Goal: Transaction & Acquisition: Book appointment/travel/reservation

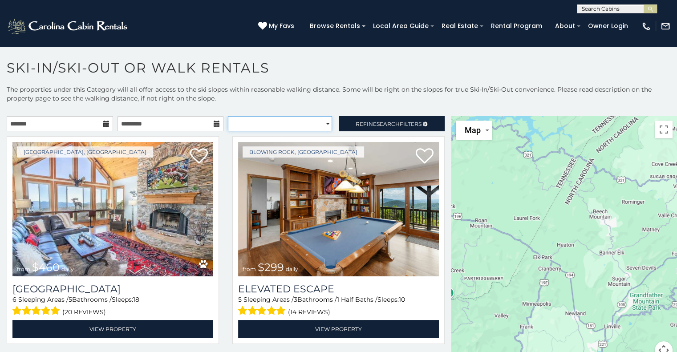
click at [246, 121] on select "**********" at bounding box center [280, 123] width 104 height 15
click at [81, 122] on input "text" at bounding box center [60, 123] width 106 height 15
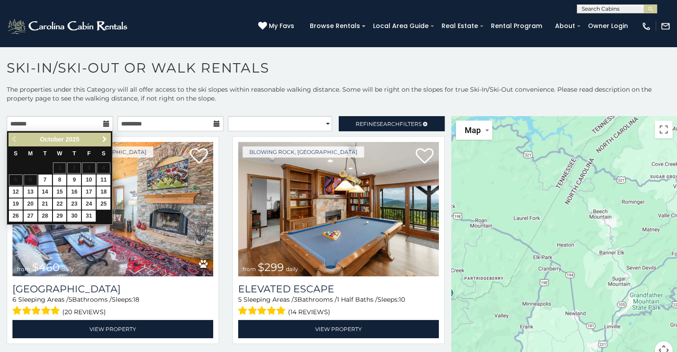
click at [105, 138] on span "Next" at bounding box center [104, 139] width 7 height 7
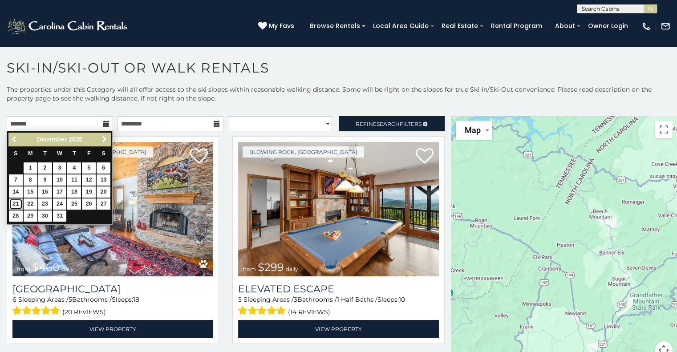
click at [19, 201] on link "21" at bounding box center [16, 203] width 14 height 11
type input "**********"
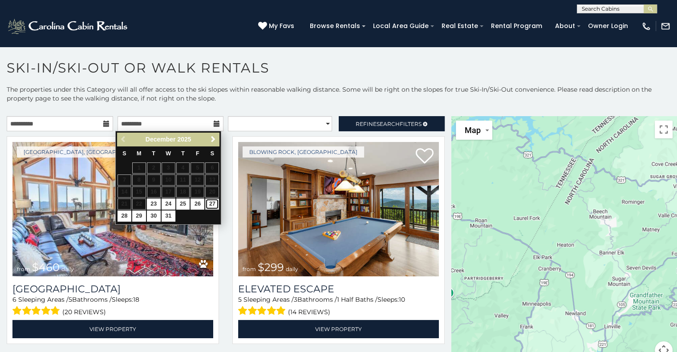
click at [211, 203] on link "27" at bounding box center [212, 203] width 14 height 11
type input "**********"
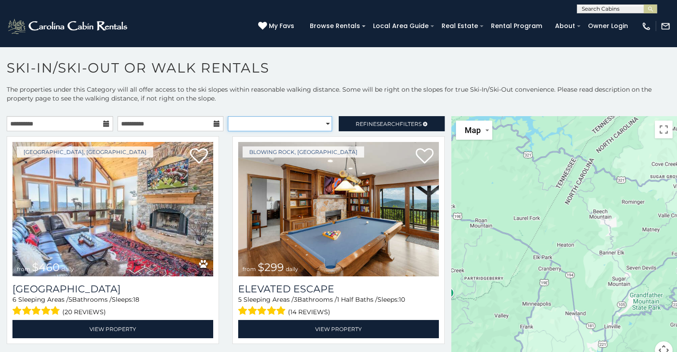
click at [309, 122] on select "**********" at bounding box center [280, 123] width 104 height 15
click at [308, 124] on select "**********" at bounding box center [280, 123] width 104 height 15
click at [355, 121] on span "Refine Search Filters" at bounding box center [388, 124] width 66 height 7
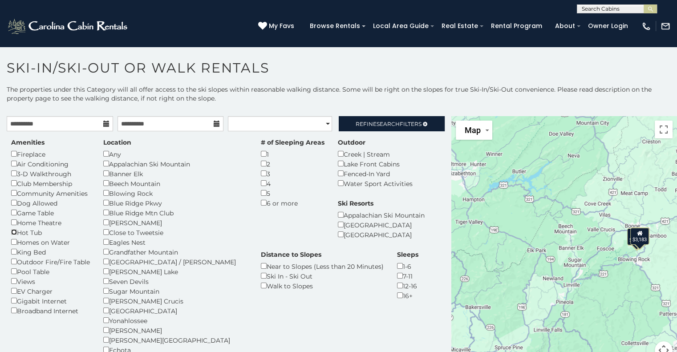
scroll to position [44, 0]
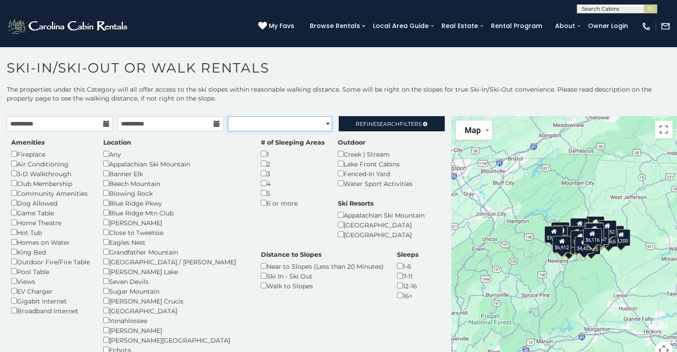
click at [303, 118] on select "**********" at bounding box center [280, 123] width 104 height 15
click at [228, 116] on select "**********" at bounding box center [280, 123] width 104 height 15
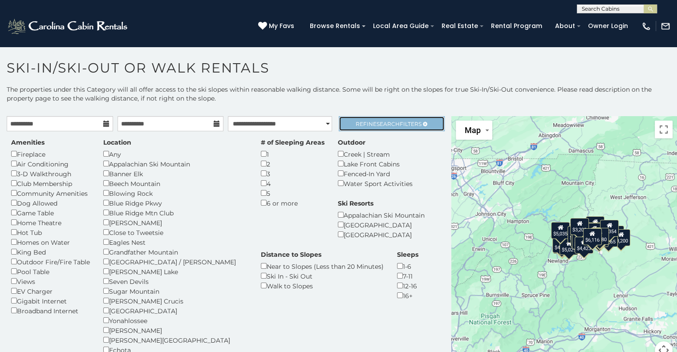
click at [361, 124] on span "Refine Search Filters" at bounding box center [388, 124] width 66 height 7
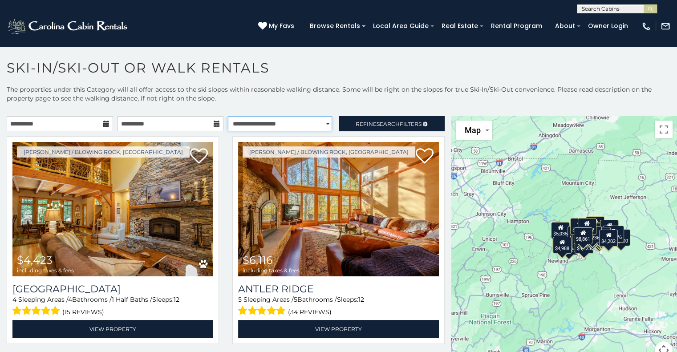
click at [274, 120] on select "**********" at bounding box center [280, 123] width 104 height 15
click at [228, 116] on select "**********" at bounding box center [280, 123] width 104 height 15
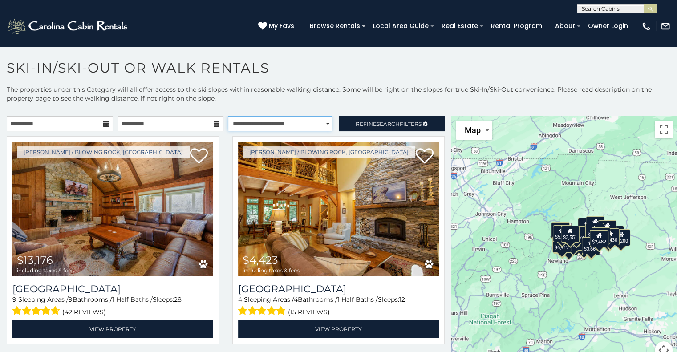
click at [286, 121] on select "**********" at bounding box center [280, 123] width 104 height 15
select select "*********"
click at [228, 116] on select "**********" at bounding box center [280, 123] width 104 height 15
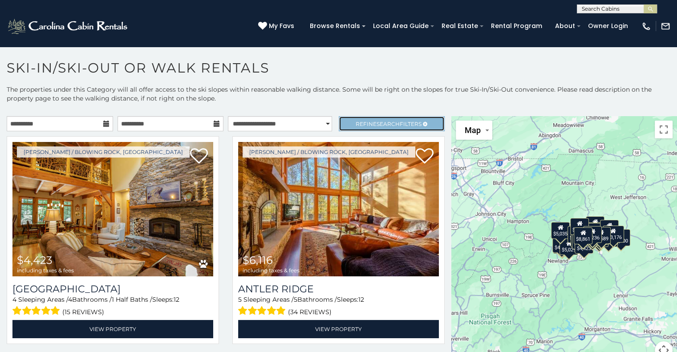
click at [384, 122] on span "Search" at bounding box center [387, 124] width 23 height 7
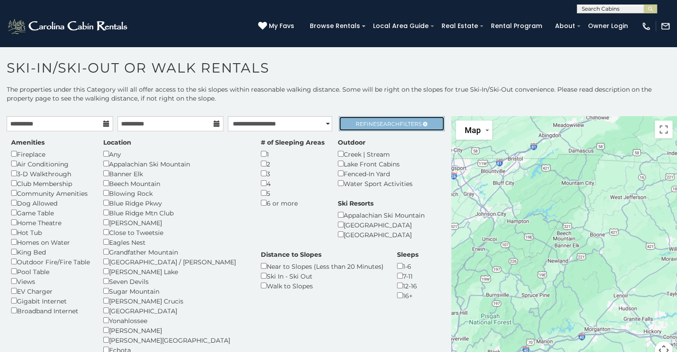
click at [388, 128] on link "Refine Search Filters" at bounding box center [392, 123] width 106 height 15
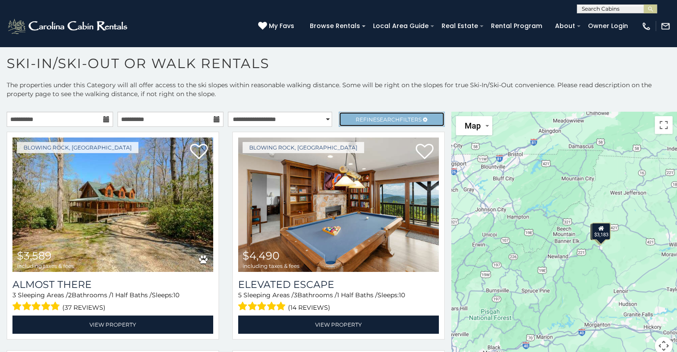
click at [377, 117] on span "Search" at bounding box center [387, 119] width 23 height 7
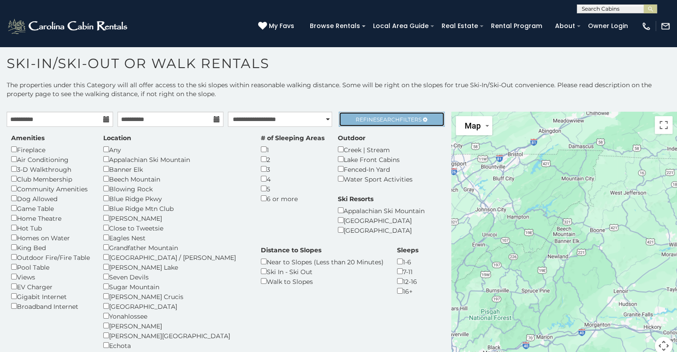
click at [396, 114] on link "Refine Search Filters" at bounding box center [392, 119] width 106 height 15
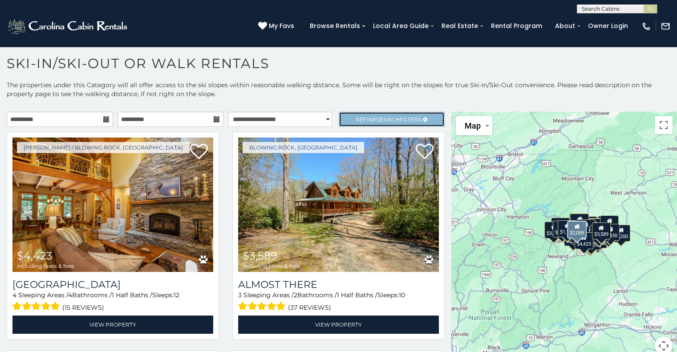
click at [397, 121] on span "Refine Search Filters" at bounding box center [388, 119] width 66 height 7
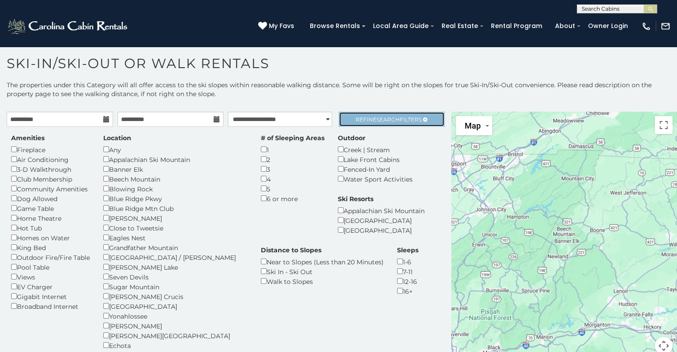
click at [409, 116] on span "Refine Search Filters" at bounding box center [388, 119] width 66 height 7
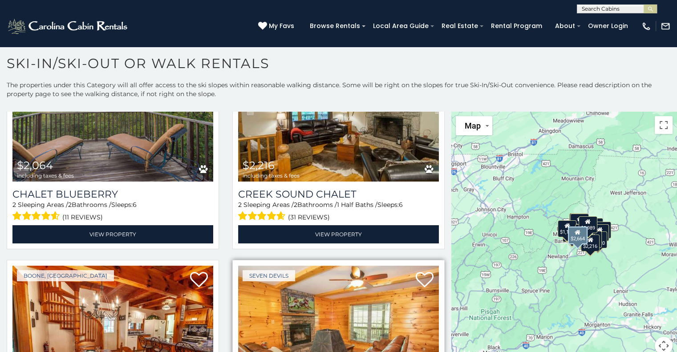
scroll to position [890, 0]
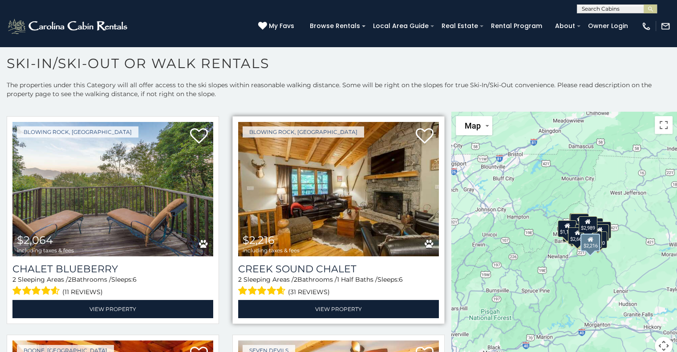
click at [343, 192] on img at bounding box center [338, 189] width 201 height 134
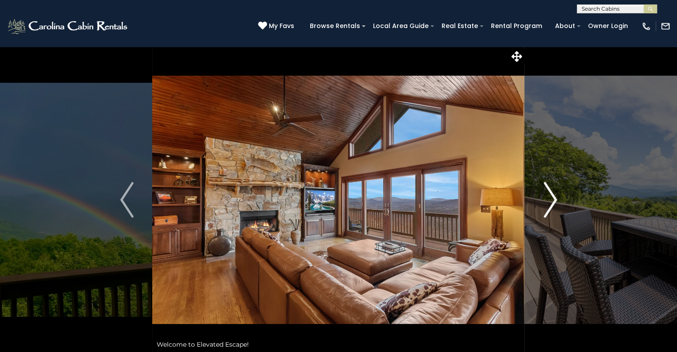
click at [545, 201] on img "Next" at bounding box center [549, 200] width 13 height 36
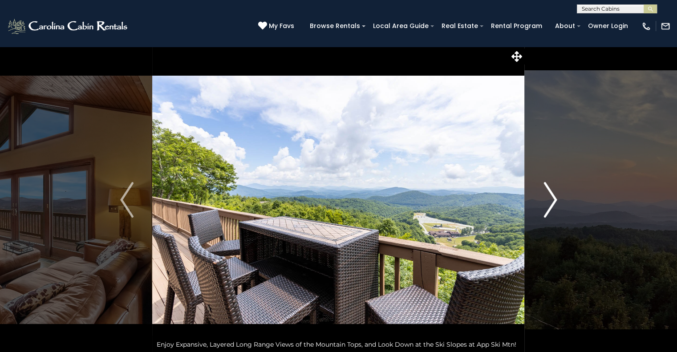
click at [550, 201] on img "Next" at bounding box center [549, 200] width 13 height 36
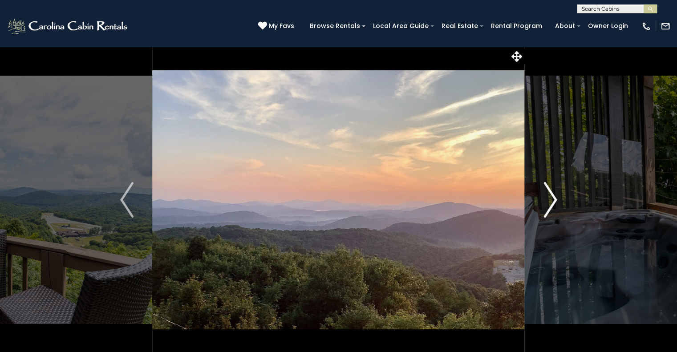
click at [551, 201] on img "Next" at bounding box center [549, 200] width 13 height 36
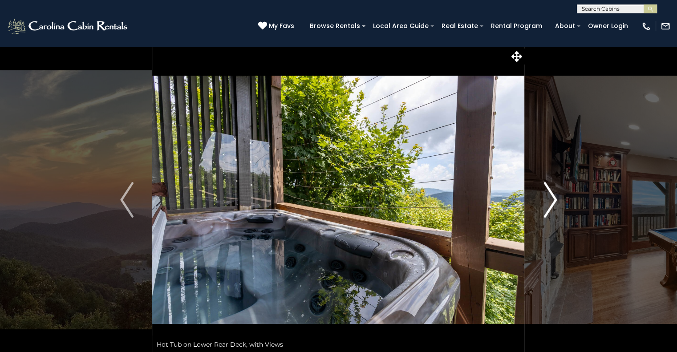
click at [541, 227] on button "Next" at bounding box center [549, 199] width 51 height 307
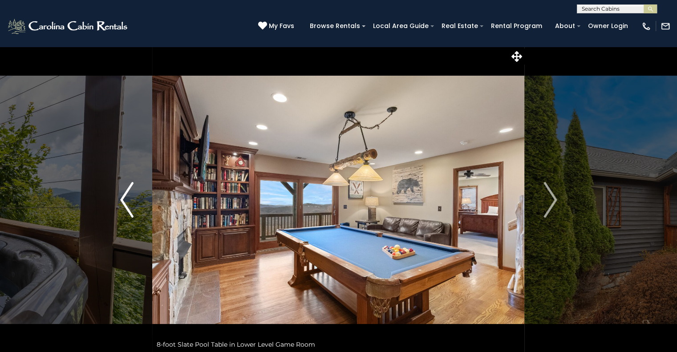
click at [128, 201] on img "Previous" at bounding box center [126, 200] width 13 height 36
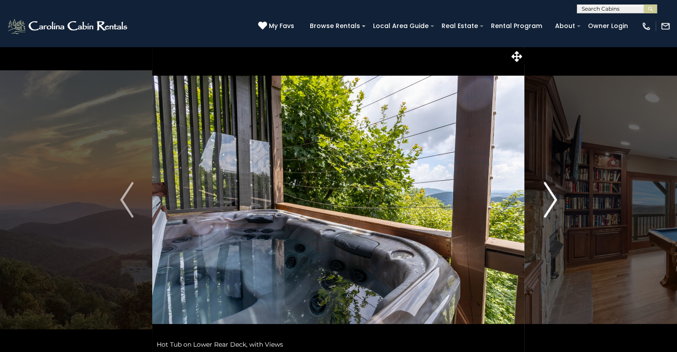
click at [550, 197] on img "Next" at bounding box center [549, 200] width 13 height 36
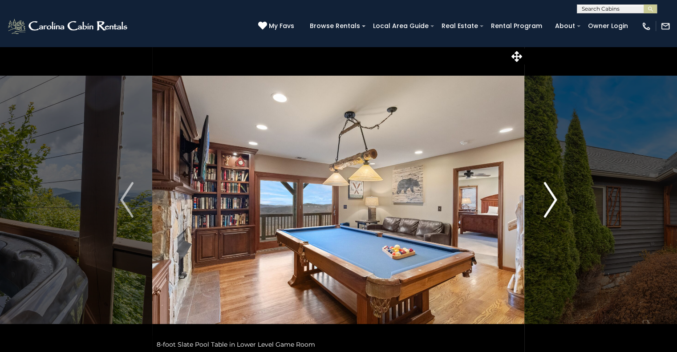
click at [551, 203] on img "Next" at bounding box center [549, 200] width 13 height 36
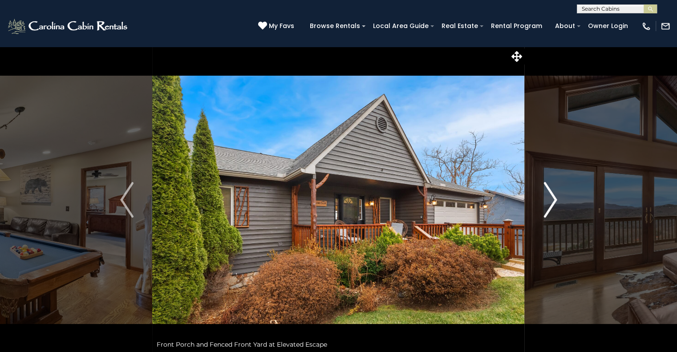
click at [551, 204] on img "Next" at bounding box center [549, 200] width 13 height 36
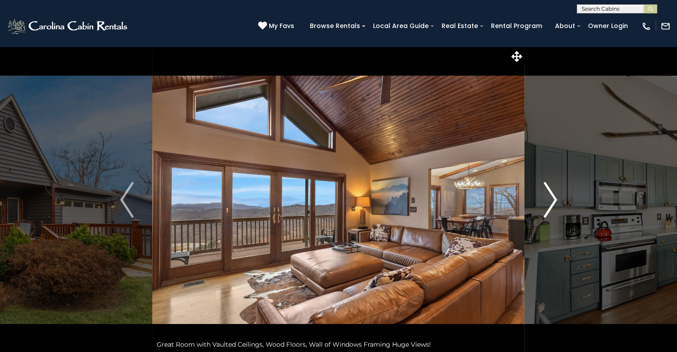
click at [547, 190] on img "Next" at bounding box center [549, 200] width 13 height 36
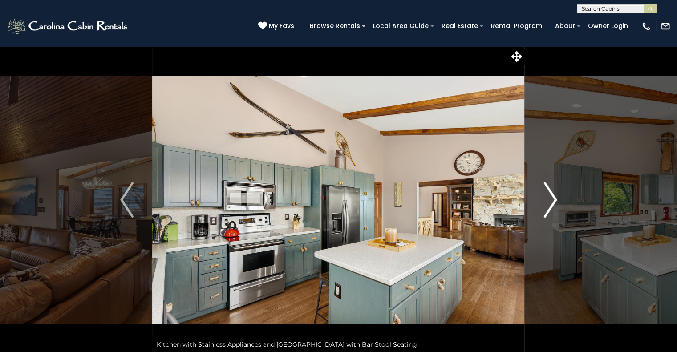
click at [547, 191] on img "Next" at bounding box center [549, 200] width 13 height 36
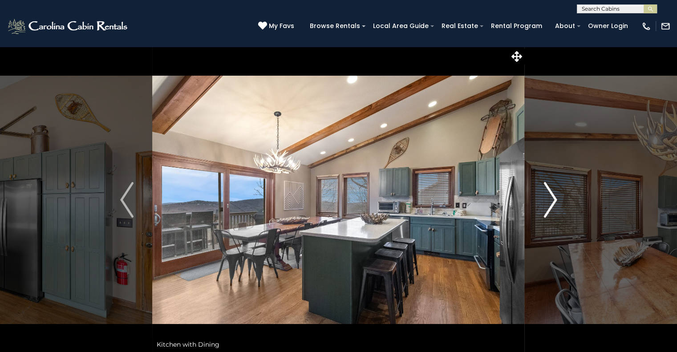
click at [547, 191] on img "Next" at bounding box center [549, 200] width 13 height 36
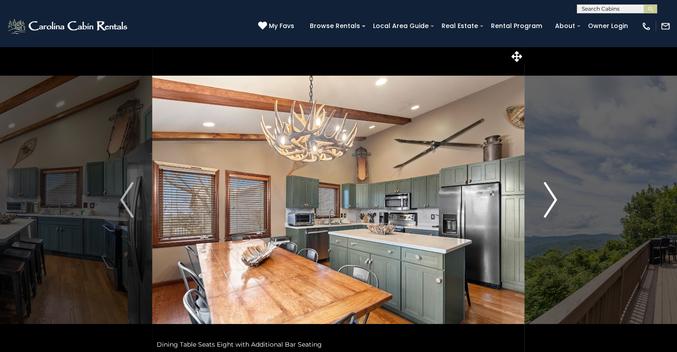
click at [547, 191] on img "Next" at bounding box center [549, 200] width 13 height 36
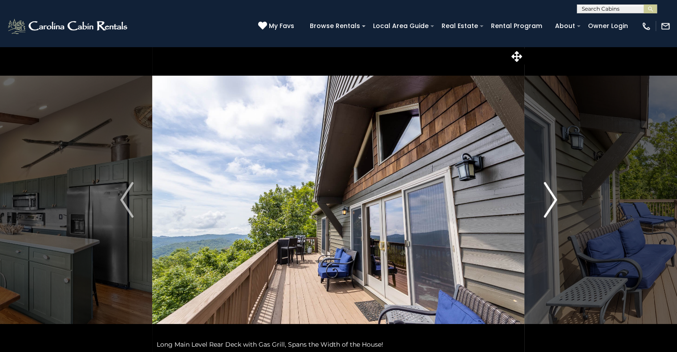
click at [547, 191] on img "Next" at bounding box center [549, 200] width 13 height 36
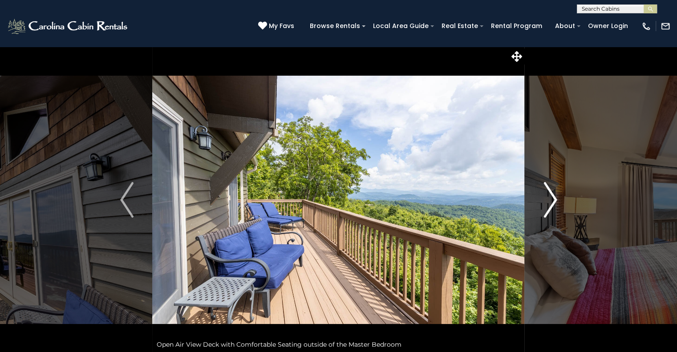
click at [547, 191] on img "Next" at bounding box center [549, 200] width 13 height 36
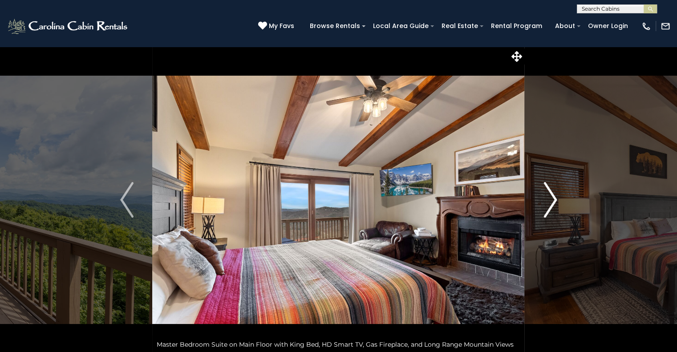
click at [547, 191] on img "Next" at bounding box center [549, 200] width 13 height 36
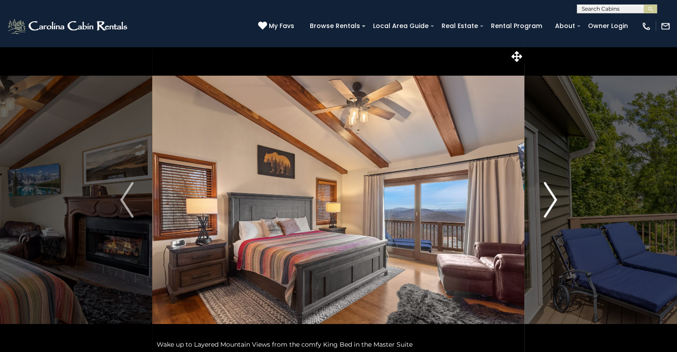
click at [547, 191] on img "Next" at bounding box center [549, 200] width 13 height 36
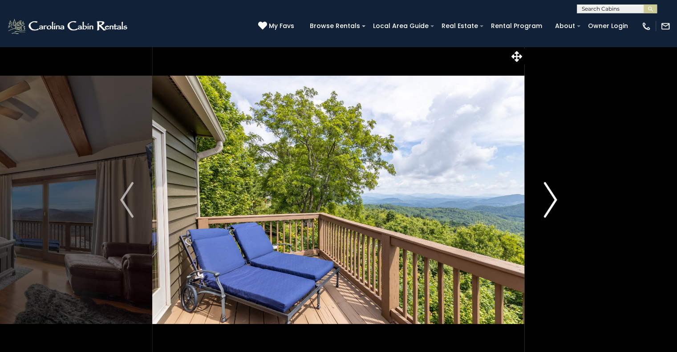
click at [547, 191] on img "Next" at bounding box center [549, 200] width 13 height 36
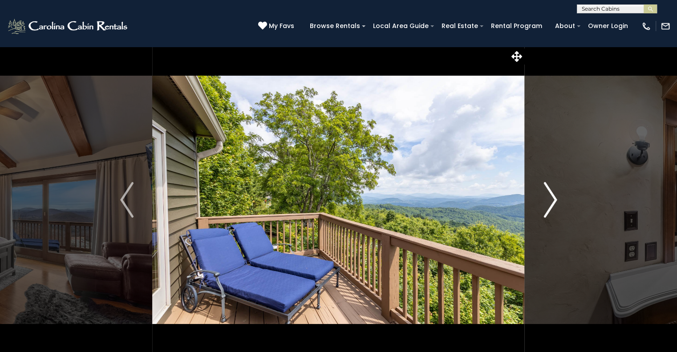
click at [547, 191] on img "Next" at bounding box center [549, 200] width 13 height 36
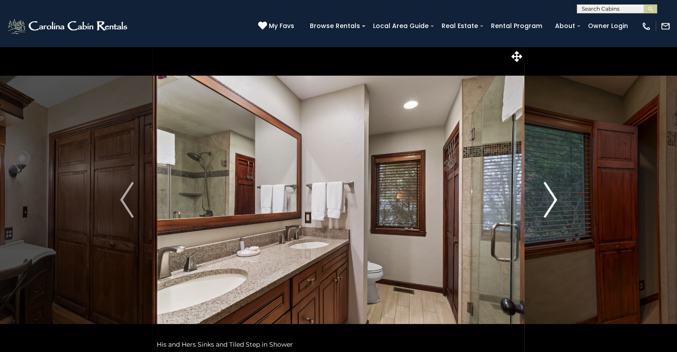
click at [547, 191] on img "Next" at bounding box center [549, 200] width 13 height 36
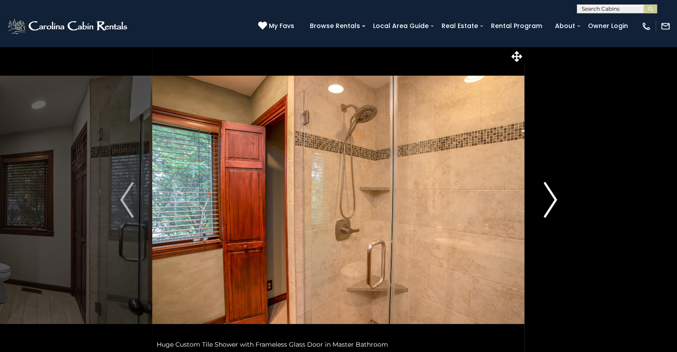
click at [547, 191] on img "Next" at bounding box center [549, 200] width 13 height 36
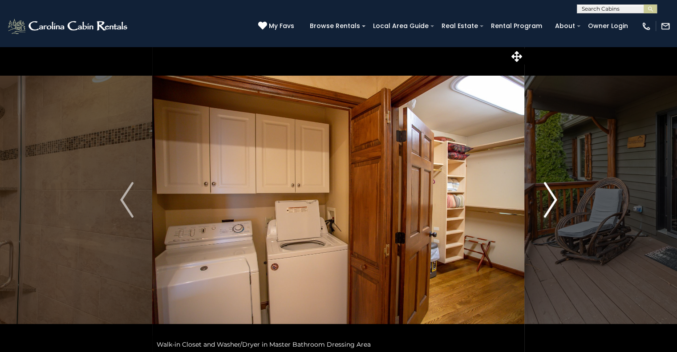
click at [547, 192] on img "Next" at bounding box center [549, 200] width 13 height 36
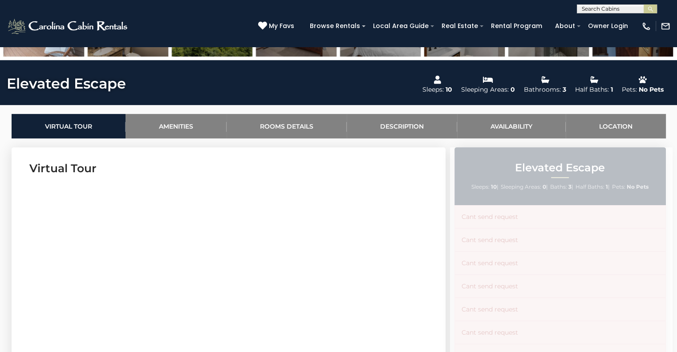
scroll to position [222, 0]
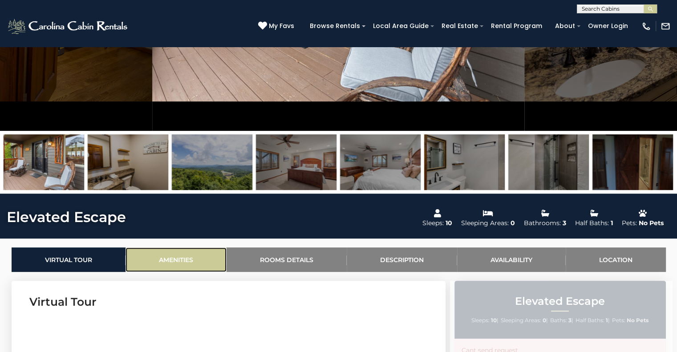
click at [195, 260] on link "Amenities" at bounding box center [175, 259] width 101 height 24
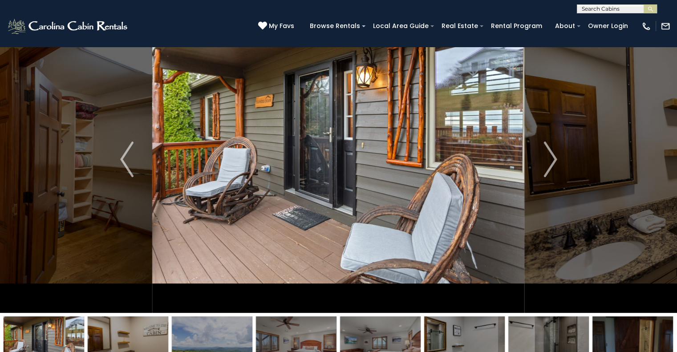
scroll to position [0, 0]
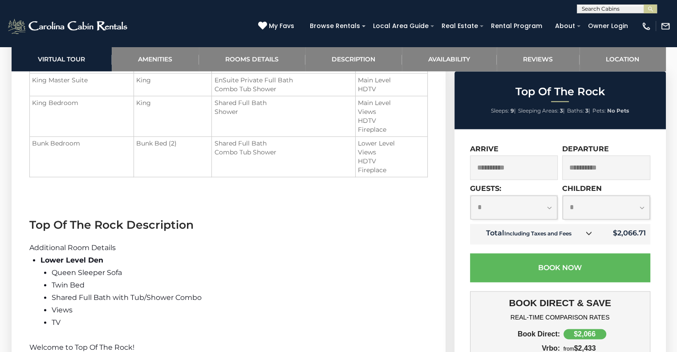
scroll to position [1246, 0]
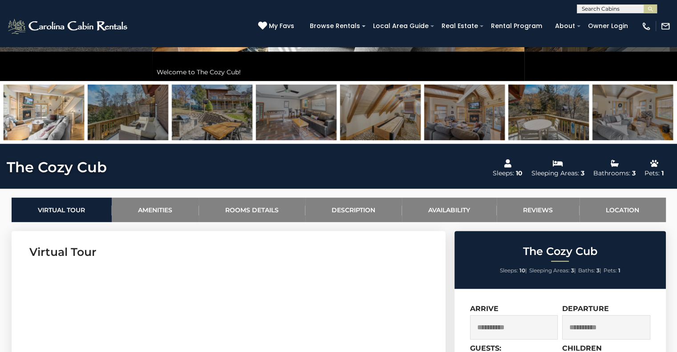
scroll to position [133, 0]
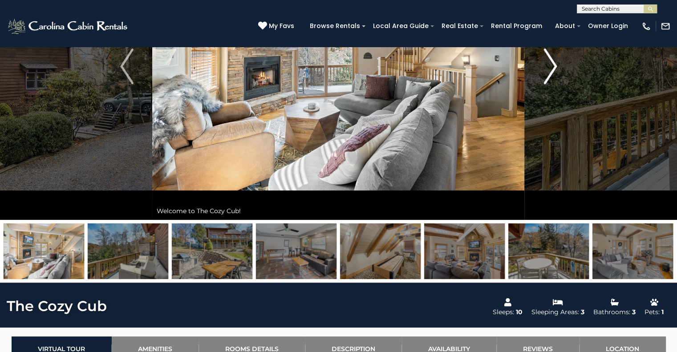
click at [538, 70] on button "Next" at bounding box center [549, 66] width 51 height 307
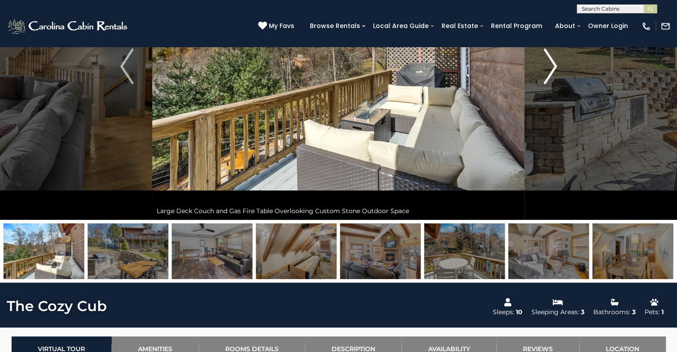
click at [540, 69] on button "Next" at bounding box center [549, 66] width 51 height 307
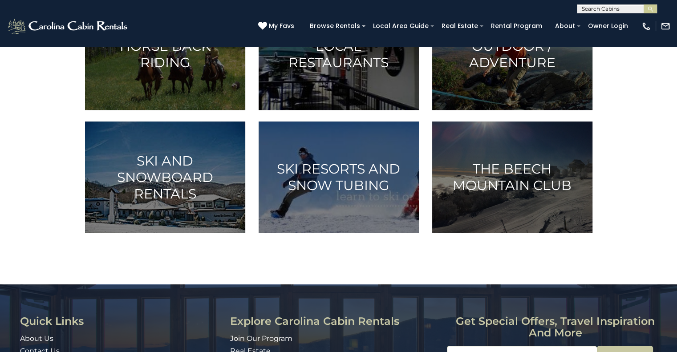
scroll to position [534, 0]
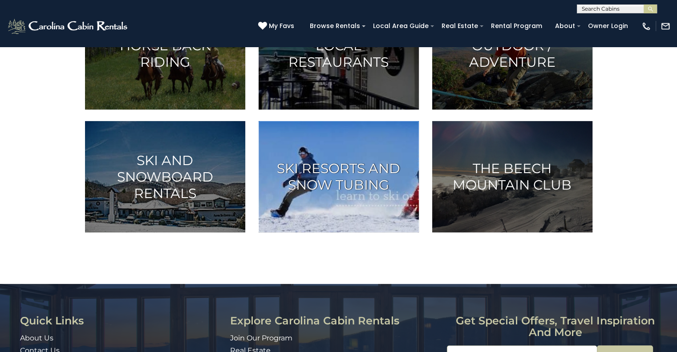
click at [336, 172] on h3 "Ski Resorts and Snow Tubing" at bounding box center [339, 176] width 138 height 33
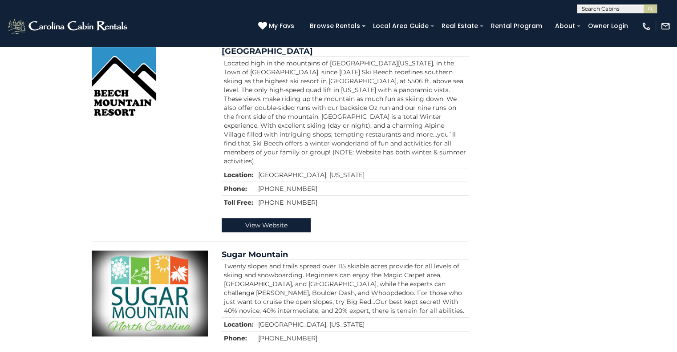
scroll to position [445, 0]
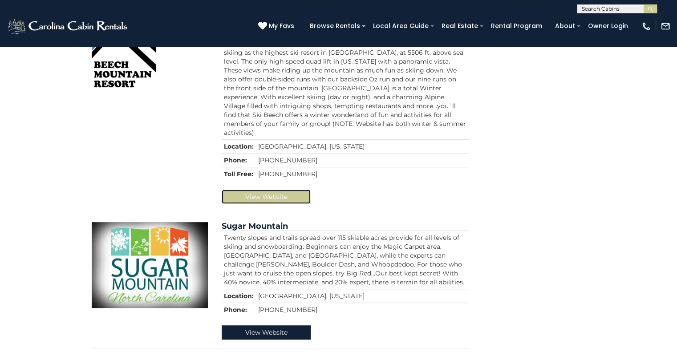
click at [299, 190] on link "View Website" at bounding box center [266, 197] width 89 height 14
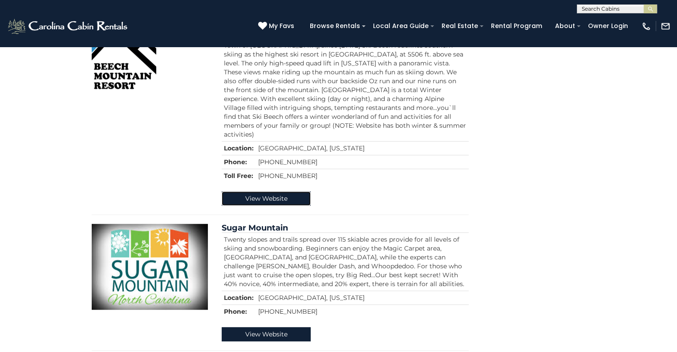
scroll to position [338, 0]
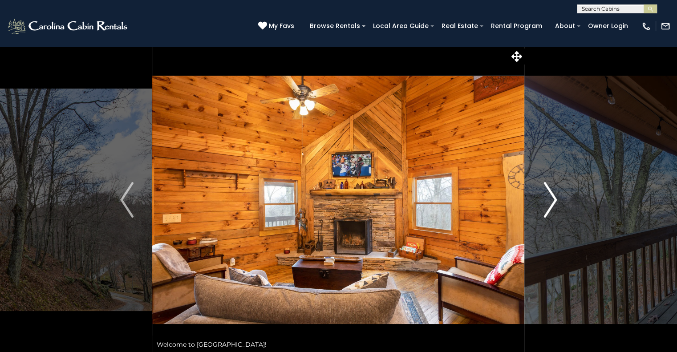
click at [539, 195] on button "Next" at bounding box center [549, 199] width 51 height 307
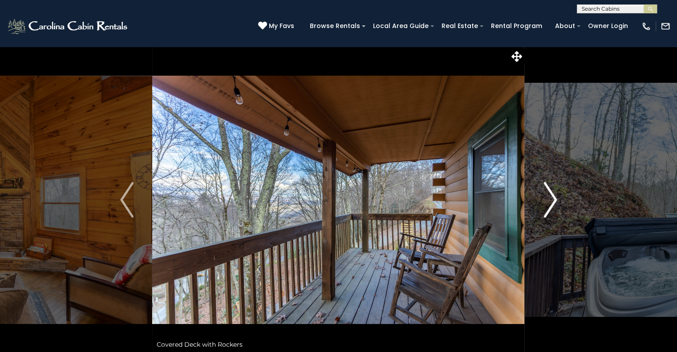
click at [540, 196] on button "Next" at bounding box center [549, 199] width 51 height 307
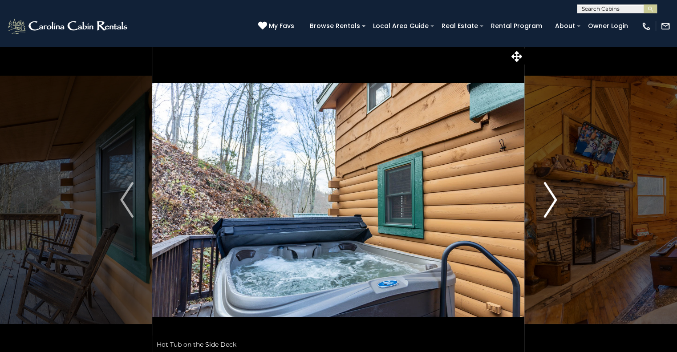
click at [540, 196] on button "Next" at bounding box center [549, 199] width 51 height 307
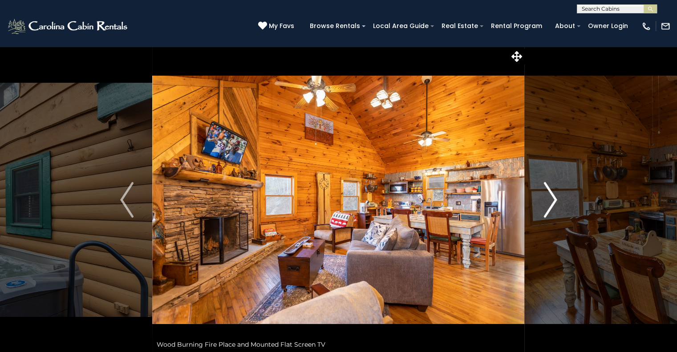
click at [540, 196] on button "Next" at bounding box center [549, 199] width 51 height 307
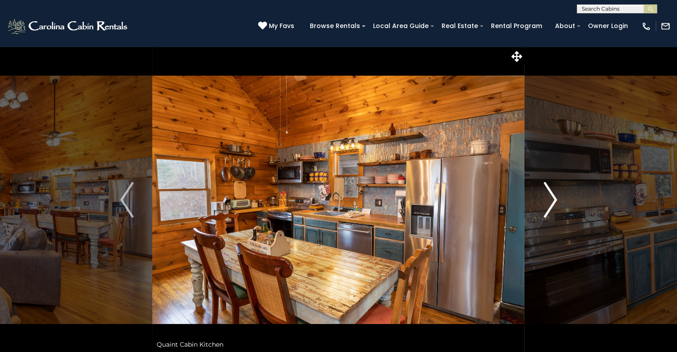
click at [540, 196] on button "Next" at bounding box center [549, 199] width 51 height 307
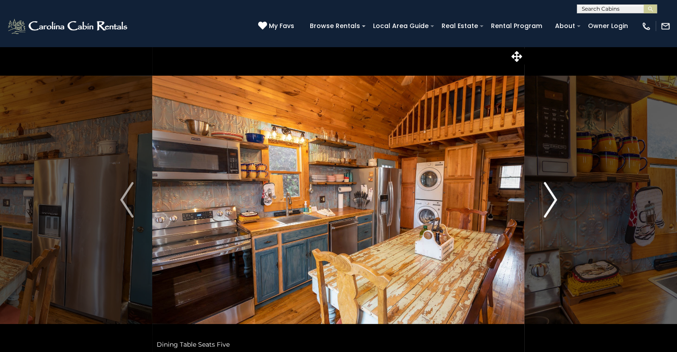
click at [540, 196] on button "Next" at bounding box center [549, 199] width 51 height 307
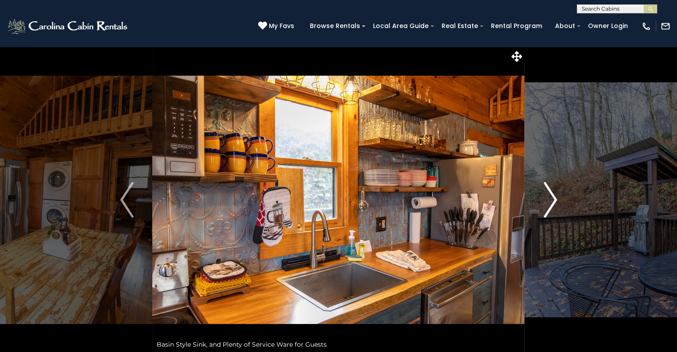
click at [540, 196] on button "Next" at bounding box center [549, 199] width 51 height 307
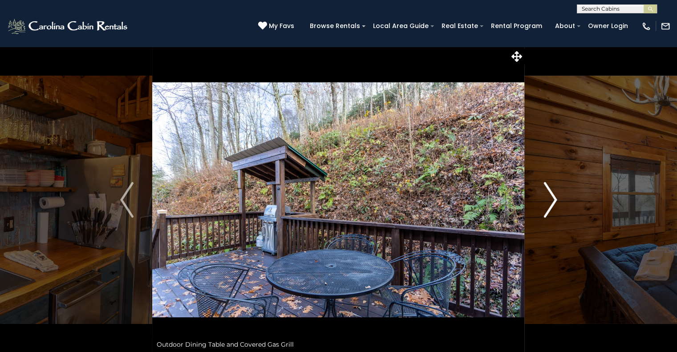
click at [540, 196] on button "Next" at bounding box center [549, 199] width 51 height 307
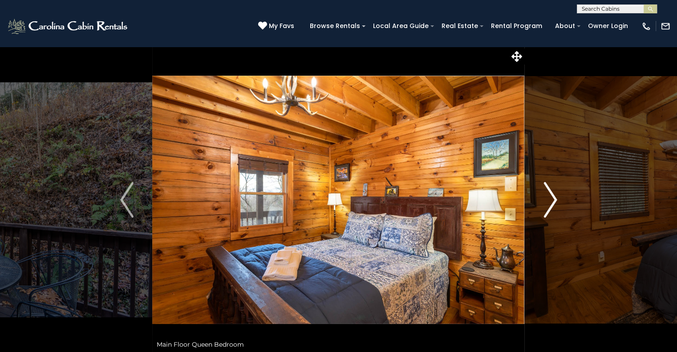
click at [540, 196] on button "Next" at bounding box center [549, 199] width 51 height 307
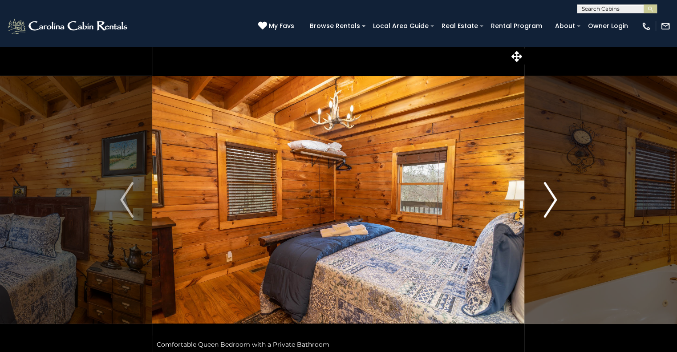
click at [540, 196] on button "Next" at bounding box center [549, 199] width 51 height 307
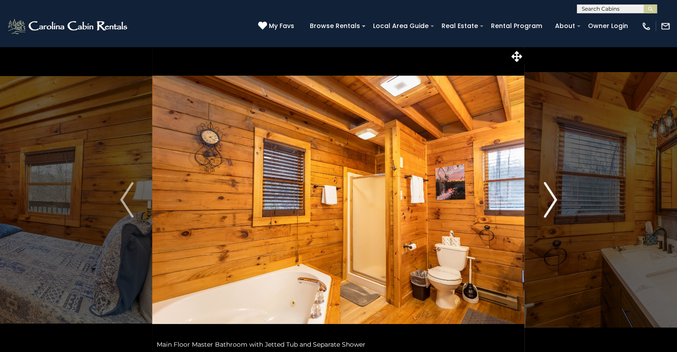
click at [540, 196] on button "Next" at bounding box center [549, 199] width 51 height 307
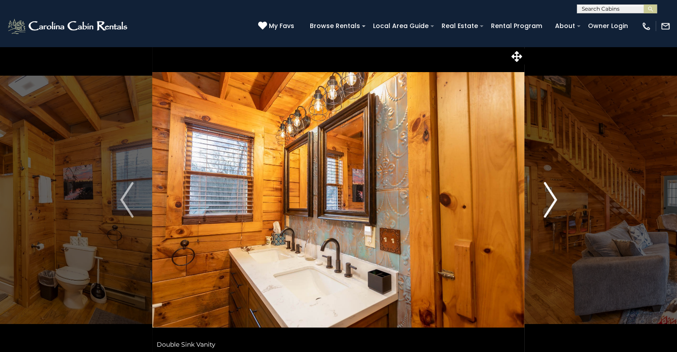
click at [540, 196] on button "Next" at bounding box center [549, 199] width 51 height 307
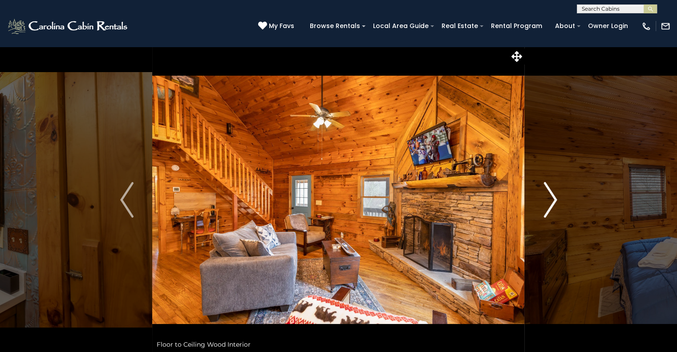
click at [540, 196] on button "Next" at bounding box center [549, 199] width 51 height 307
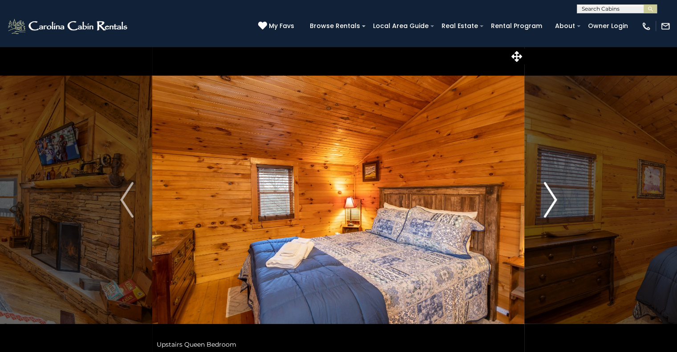
click at [540, 196] on button "Next" at bounding box center [549, 199] width 51 height 307
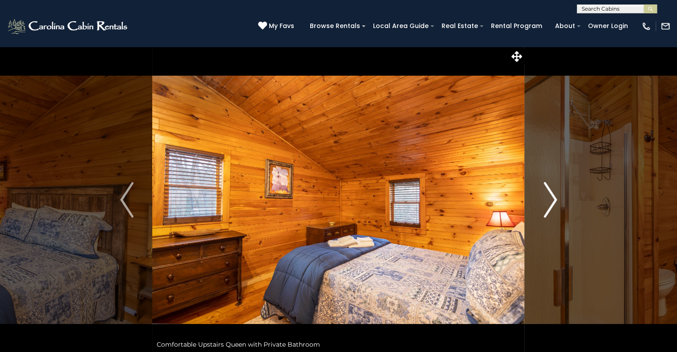
click at [540, 196] on button "Next" at bounding box center [549, 199] width 51 height 307
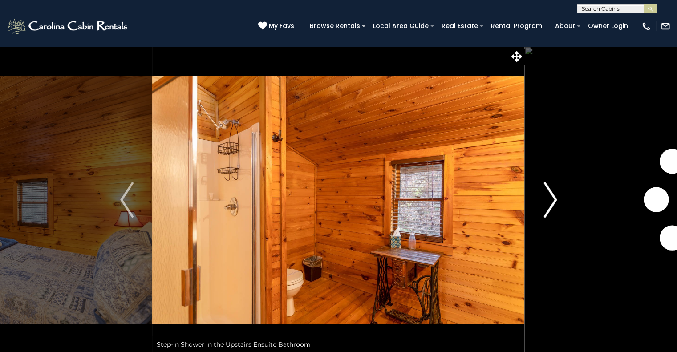
click at [540, 196] on button "Next" at bounding box center [549, 199] width 51 height 307
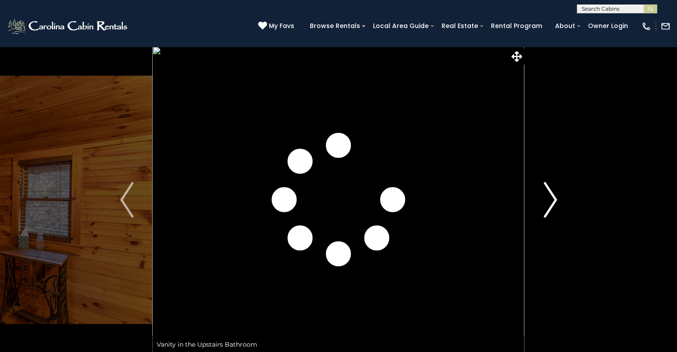
click at [540, 196] on button "Next" at bounding box center [549, 199] width 51 height 307
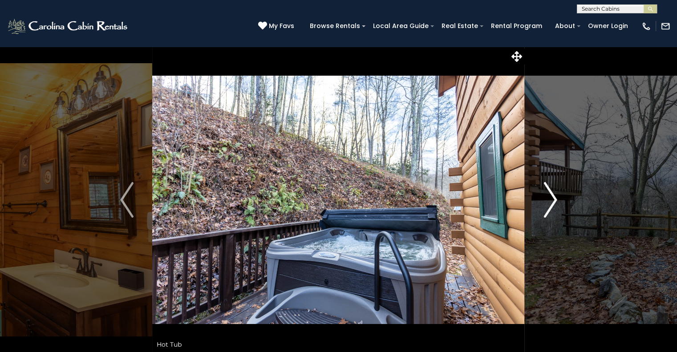
click at [540, 196] on button "Next" at bounding box center [549, 199] width 51 height 307
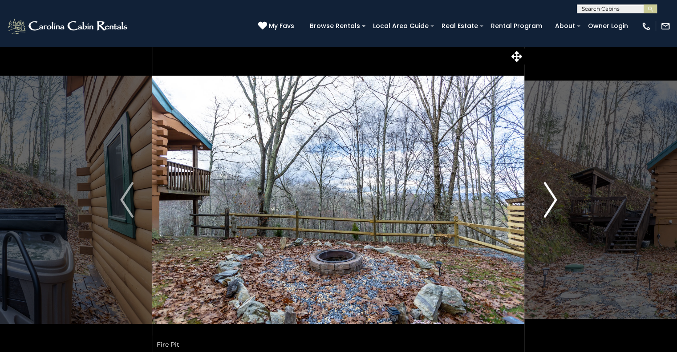
click at [540, 196] on button "Next" at bounding box center [549, 199] width 51 height 307
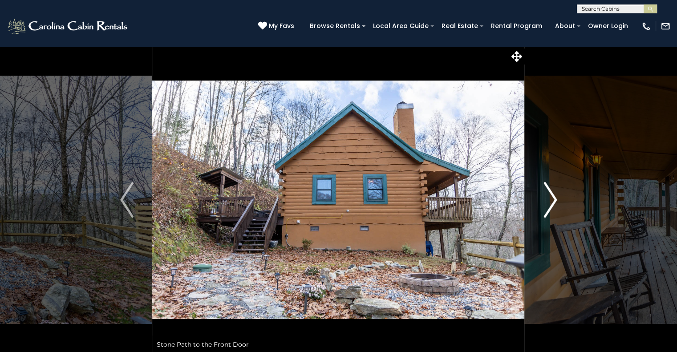
click at [540, 196] on button "Next" at bounding box center [549, 199] width 51 height 307
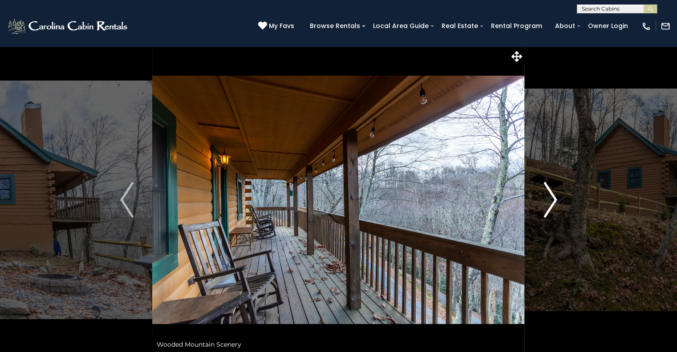
click at [540, 196] on button "Next" at bounding box center [549, 199] width 51 height 307
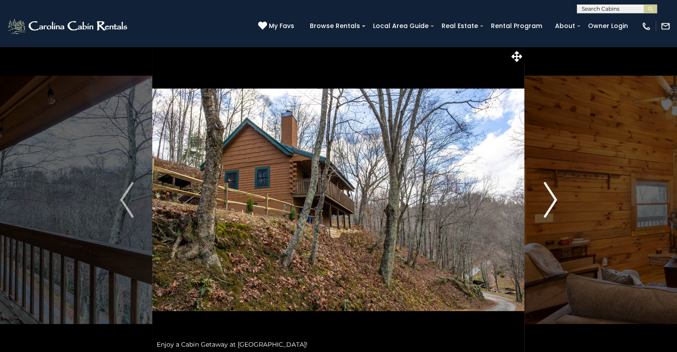
click at [540, 196] on button "Next" at bounding box center [549, 199] width 51 height 307
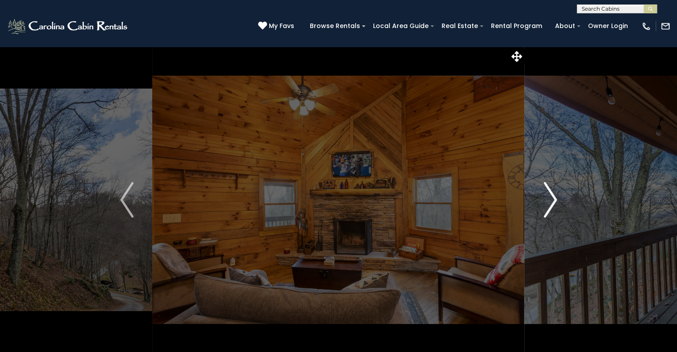
click at [540, 196] on button "Next" at bounding box center [549, 199] width 51 height 307
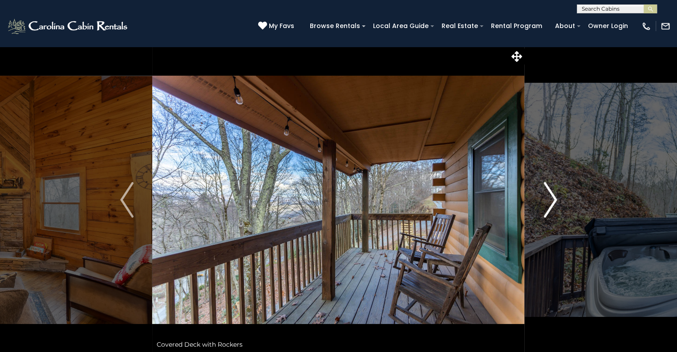
click at [540, 196] on button "Next" at bounding box center [549, 199] width 51 height 307
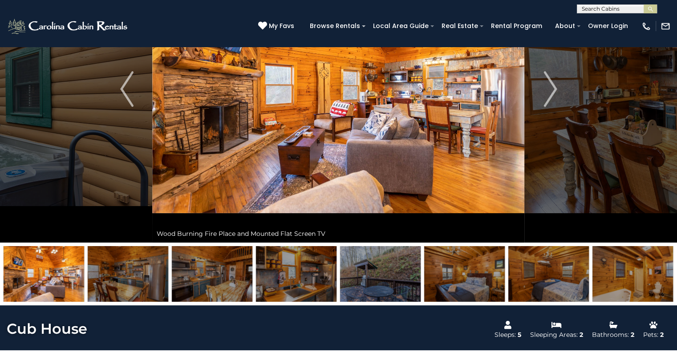
scroll to position [267, 0]
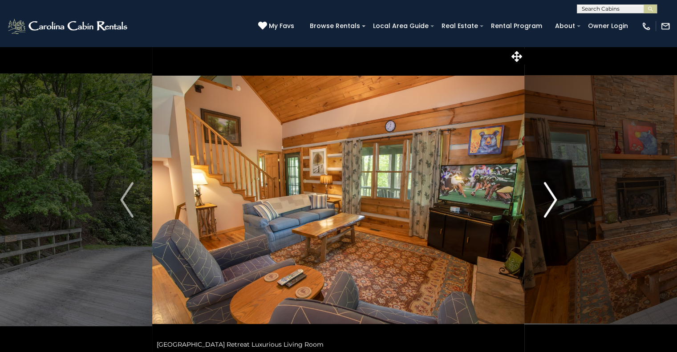
click at [549, 199] on img "Next" at bounding box center [549, 200] width 13 height 36
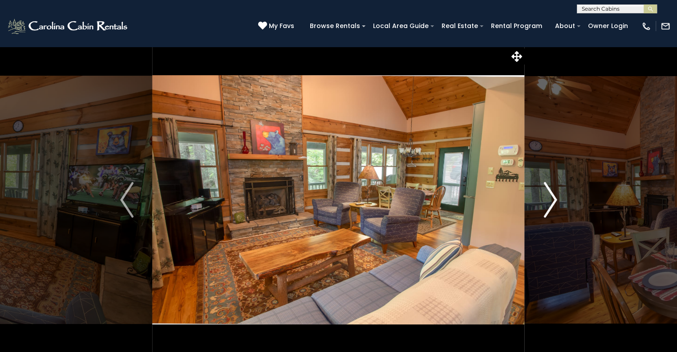
click at [549, 199] on img "Next" at bounding box center [549, 200] width 13 height 36
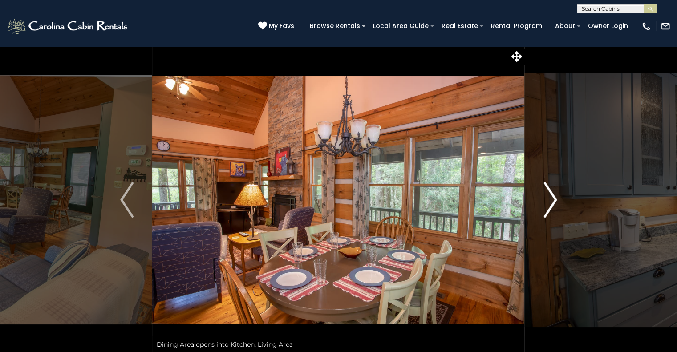
click at [549, 199] on img "Next" at bounding box center [549, 200] width 13 height 36
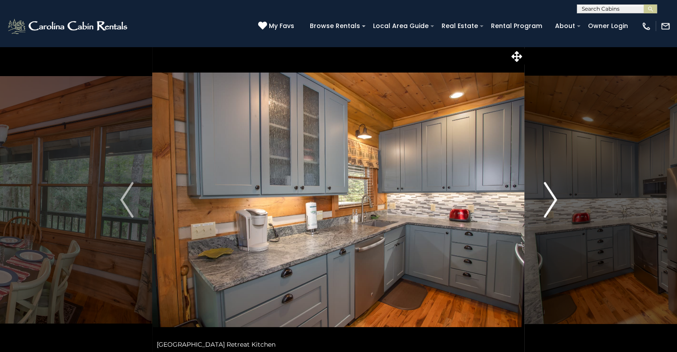
click at [549, 199] on img "Next" at bounding box center [549, 200] width 13 height 36
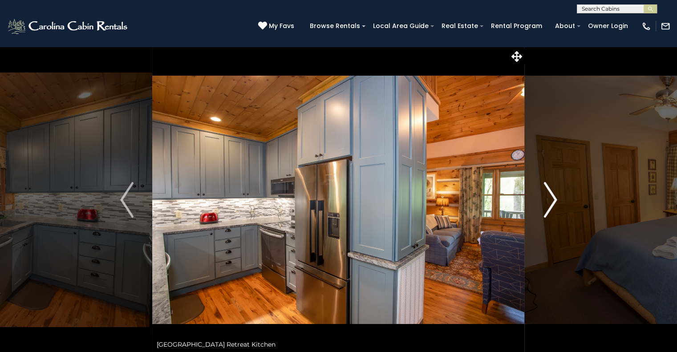
click at [549, 199] on img "Next" at bounding box center [549, 200] width 13 height 36
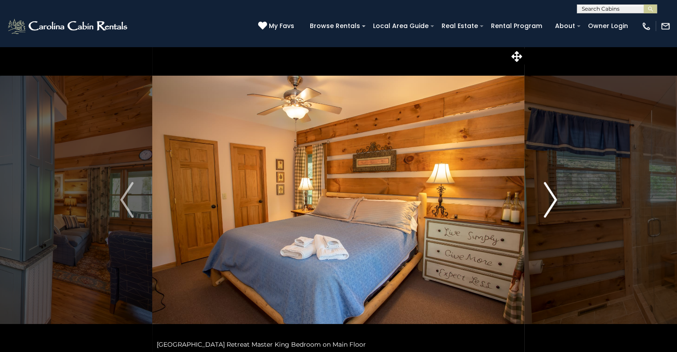
click at [549, 199] on img "Next" at bounding box center [549, 200] width 13 height 36
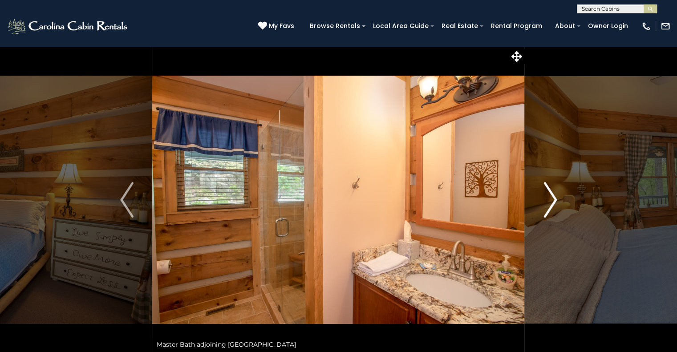
click at [549, 199] on img "Next" at bounding box center [549, 200] width 13 height 36
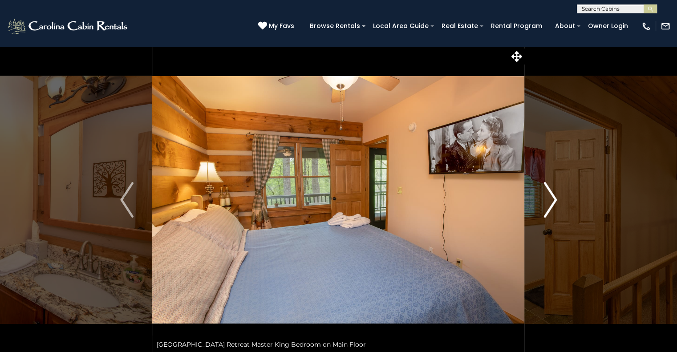
click at [549, 199] on img "Next" at bounding box center [549, 200] width 13 height 36
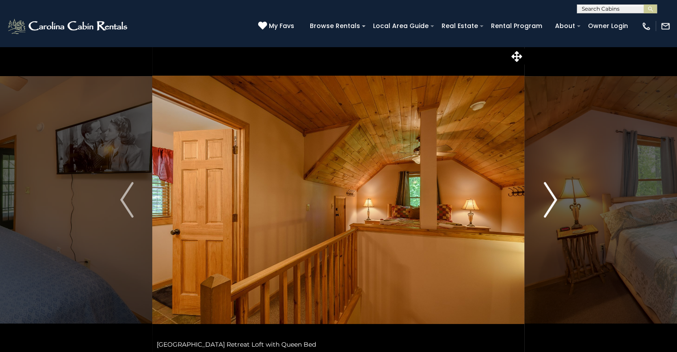
click at [549, 199] on img "Next" at bounding box center [549, 200] width 13 height 36
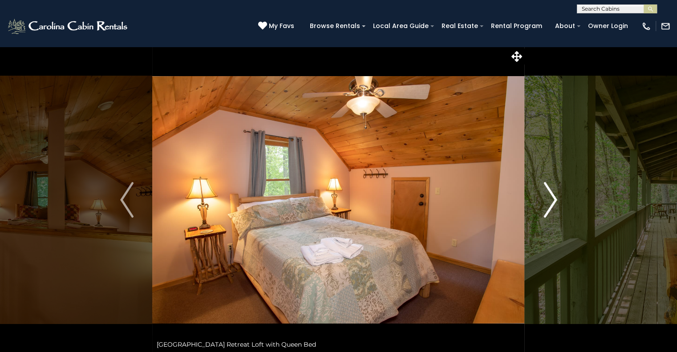
click at [549, 199] on img "Next" at bounding box center [549, 200] width 13 height 36
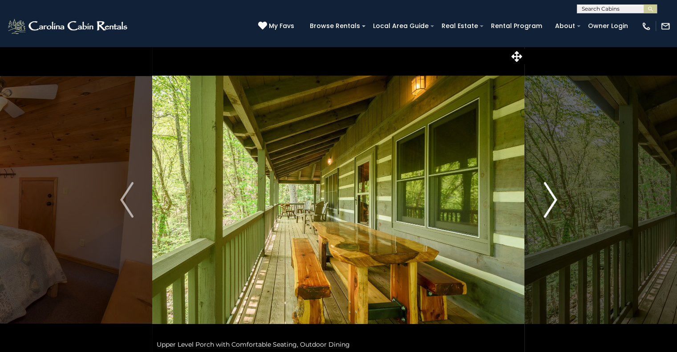
click at [549, 199] on img "Next" at bounding box center [549, 200] width 13 height 36
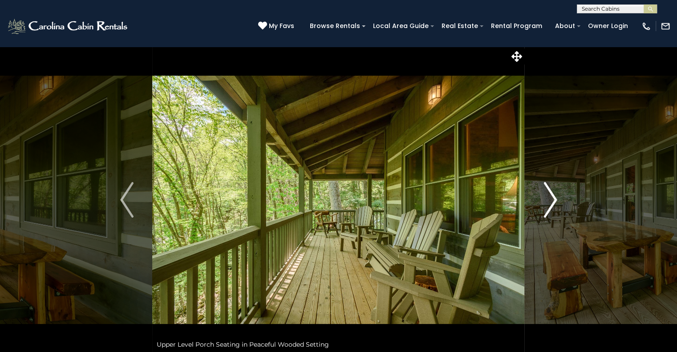
click at [549, 199] on img "Next" at bounding box center [549, 200] width 13 height 36
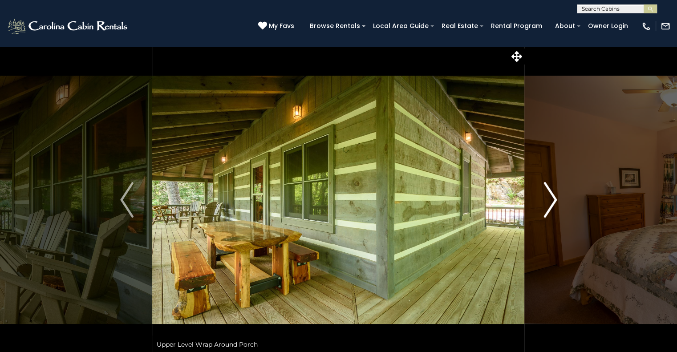
click at [549, 199] on img "Next" at bounding box center [549, 200] width 13 height 36
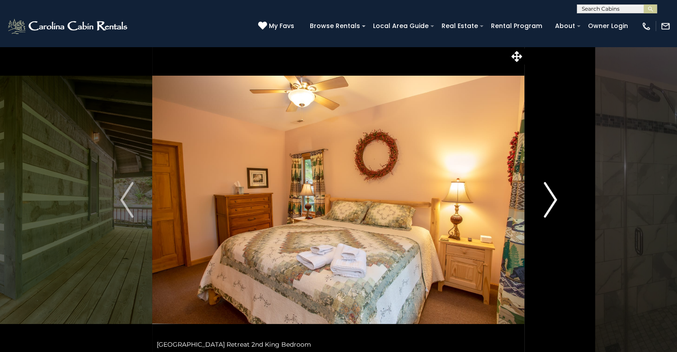
click at [549, 199] on img "Next" at bounding box center [549, 200] width 13 height 36
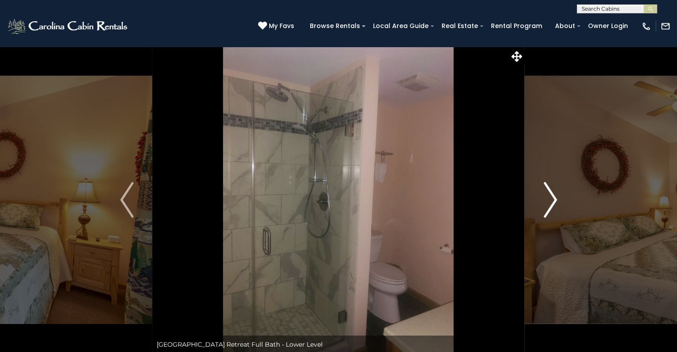
click at [549, 199] on img "Next" at bounding box center [549, 200] width 13 height 36
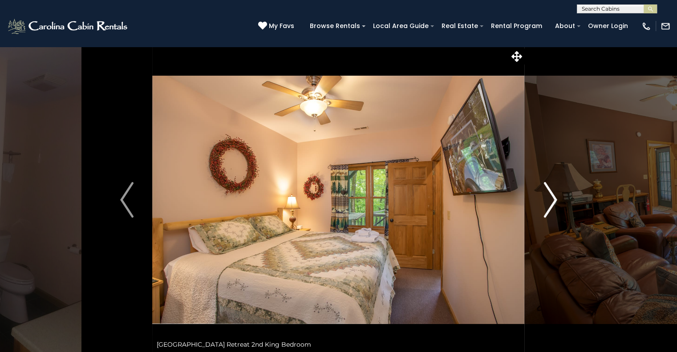
click at [549, 200] on img "Next" at bounding box center [549, 200] width 13 height 36
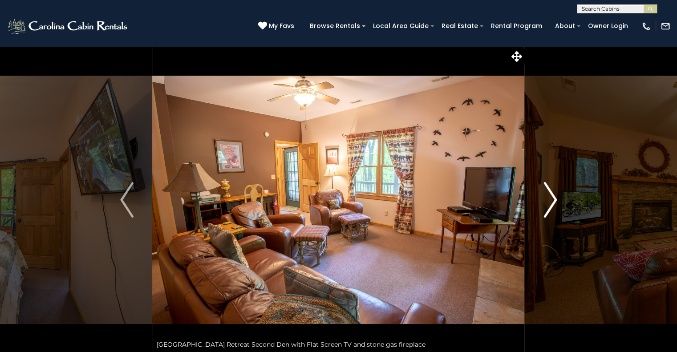
click at [549, 200] on img "Next" at bounding box center [549, 200] width 13 height 36
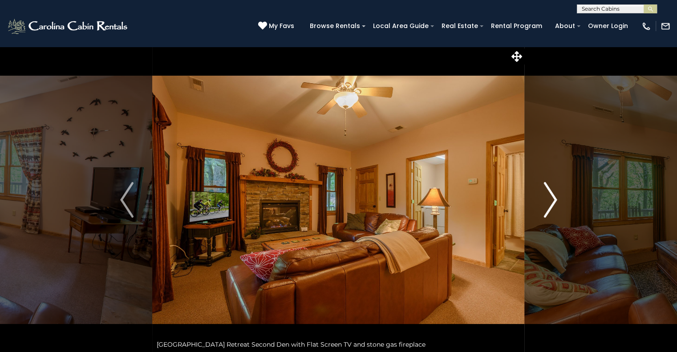
click at [549, 200] on img "Next" at bounding box center [549, 200] width 13 height 36
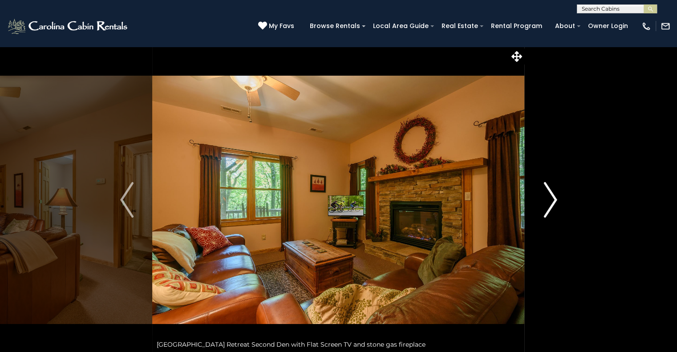
click at [549, 200] on img "Next" at bounding box center [549, 200] width 13 height 36
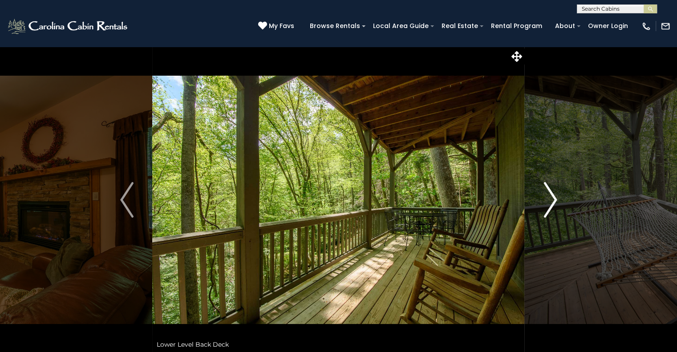
click at [549, 200] on img "Next" at bounding box center [549, 200] width 13 height 36
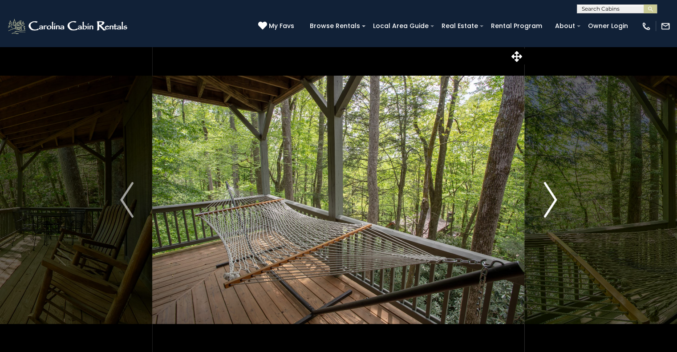
click at [550, 200] on img "Next" at bounding box center [549, 200] width 13 height 36
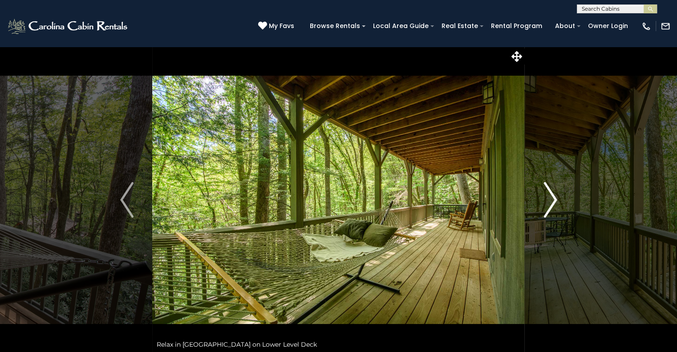
click at [550, 200] on img "Next" at bounding box center [549, 200] width 13 height 36
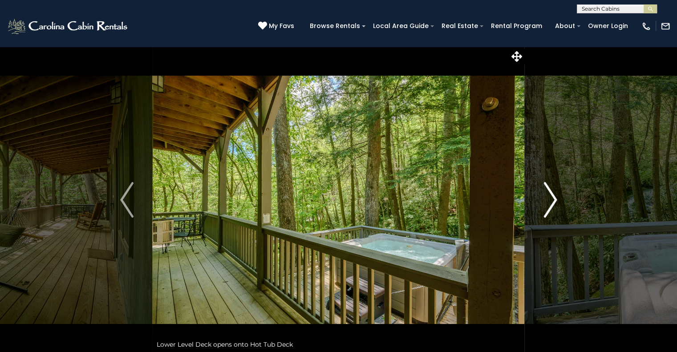
click at [550, 200] on img "Next" at bounding box center [549, 200] width 13 height 36
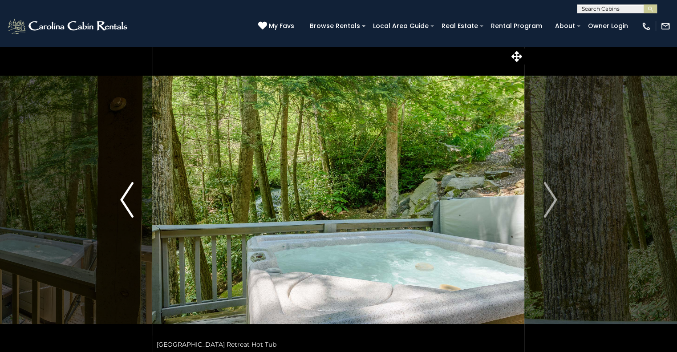
click at [121, 206] on img "Previous" at bounding box center [126, 200] width 13 height 36
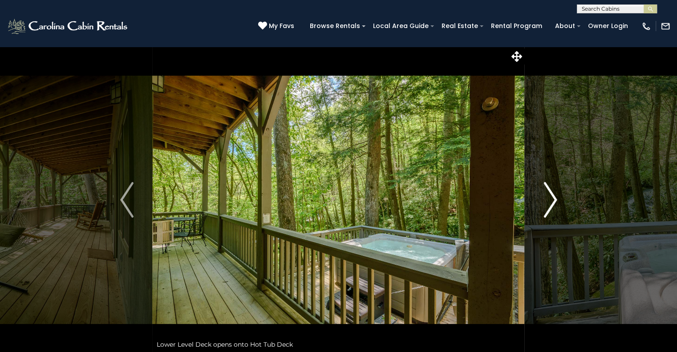
click at [544, 200] on img "Next" at bounding box center [549, 200] width 13 height 36
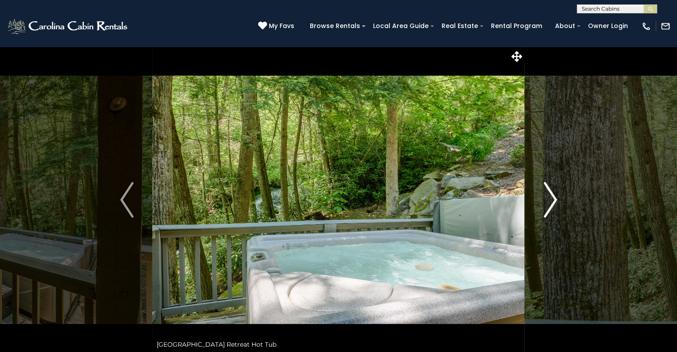
click at [544, 200] on img "Next" at bounding box center [549, 200] width 13 height 36
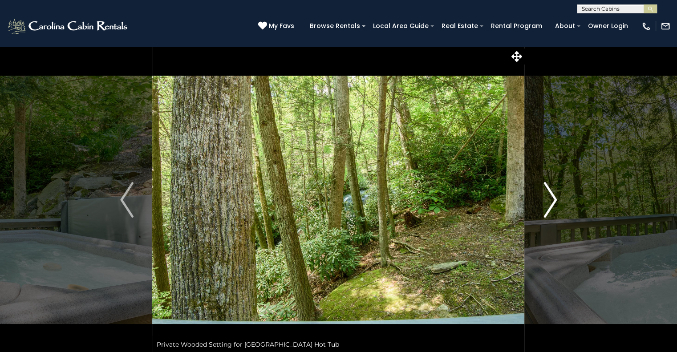
click at [544, 200] on img "Next" at bounding box center [549, 200] width 13 height 36
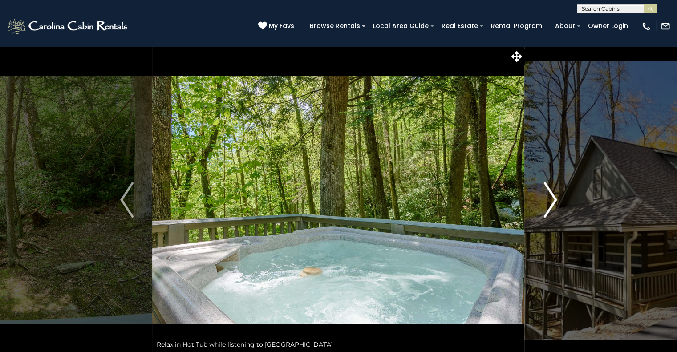
click at [545, 201] on img "Next" at bounding box center [549, 200] width 13 height 36
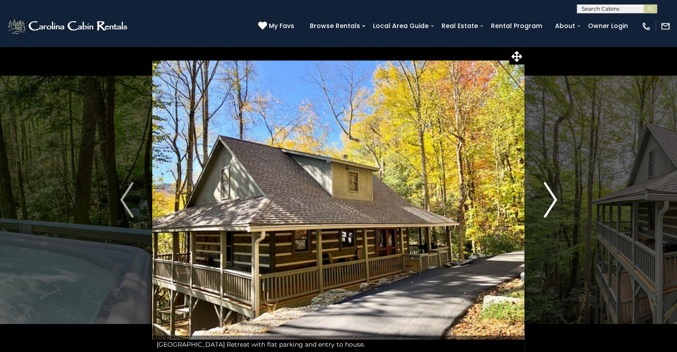
click at [545, 202] on img "Next" at bounding box center [549, 200] width 13 height 36
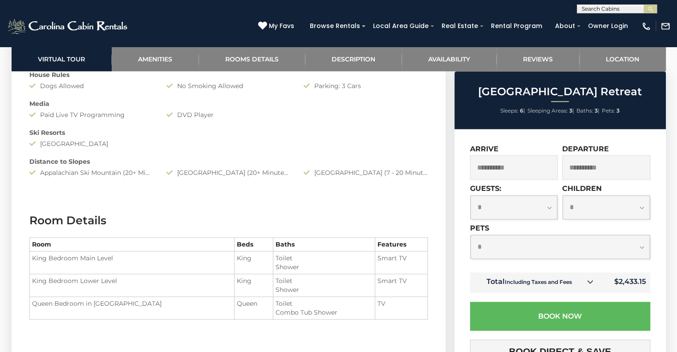
scroll to position [845, 0]
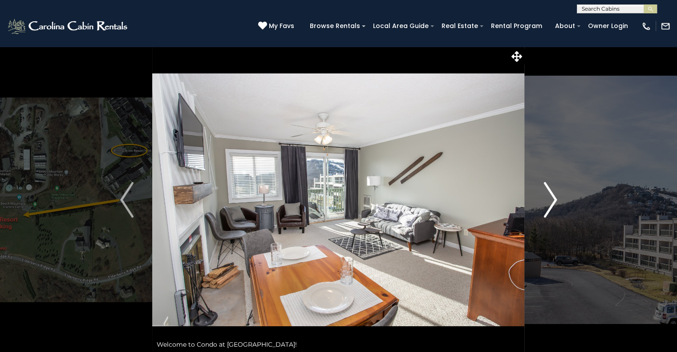
click at [537, 194] on button "Next" at bounding box center [549, 199] width 51 height 307
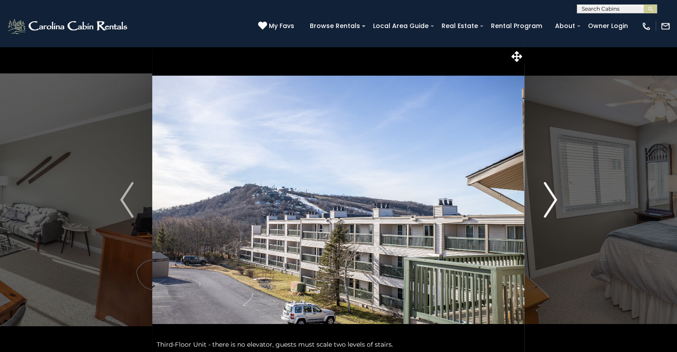
click at [537, 194] on button "Next" at bounding box center [549, 199] width 51 height 307
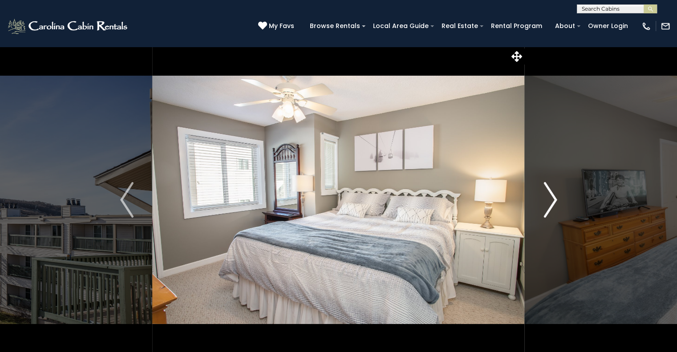
click at [537, 194] on button "Next" at bounding box center [549, 199] width 51 height 307
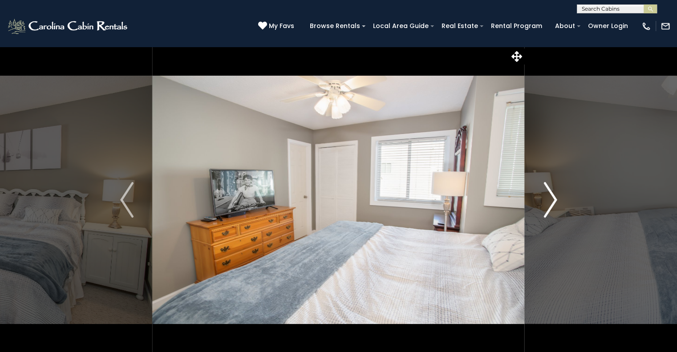
click at [537, 194] on button "Next" at bounding box center [549, 199] width 51 height 307
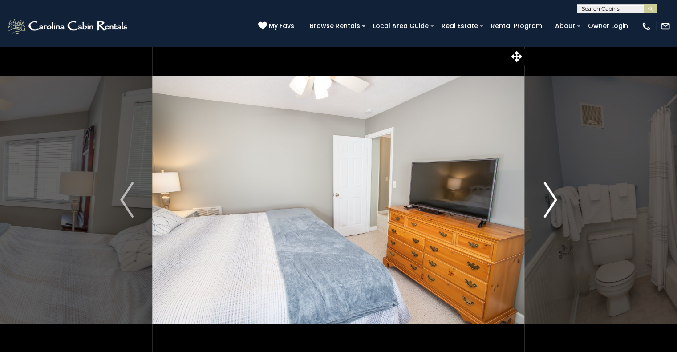
click at [537, 194] on button "Next" at bounding box center [549, 199] width 51 height 307
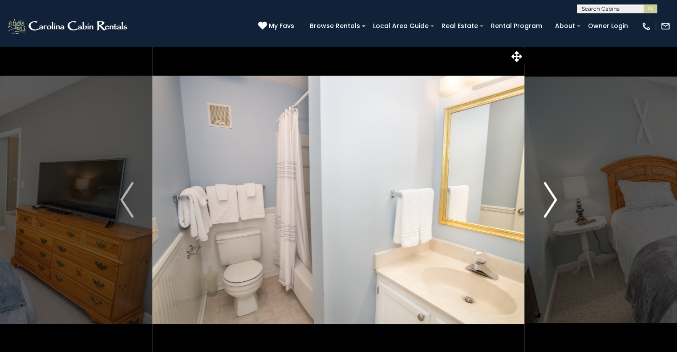
click at [537, 194] on button "Next" at bounding box center [549, 199] width 51 height 307
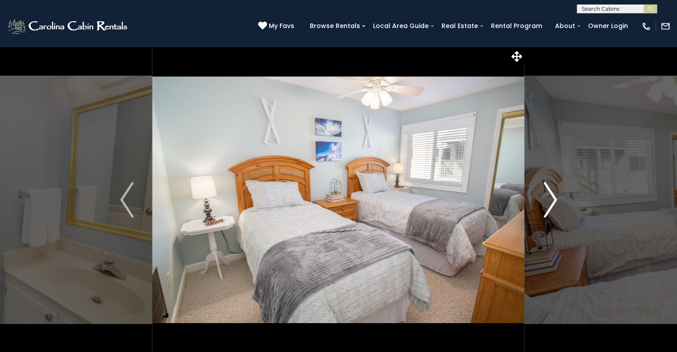
click at [537, 194] on button "Next" at bounding box center [549, 199] width 51 height 307
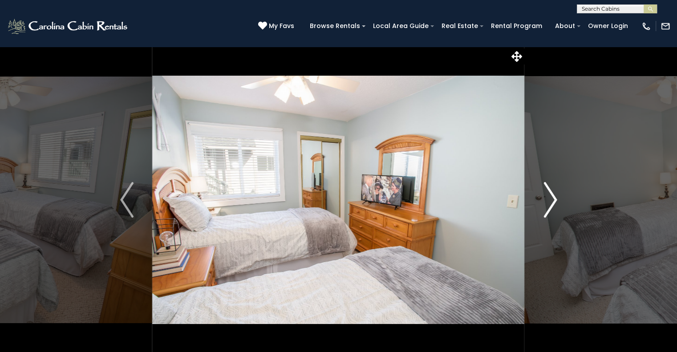
click at [537, 194] on button "Next" at bounding box center [549, 199] width 51 height 307
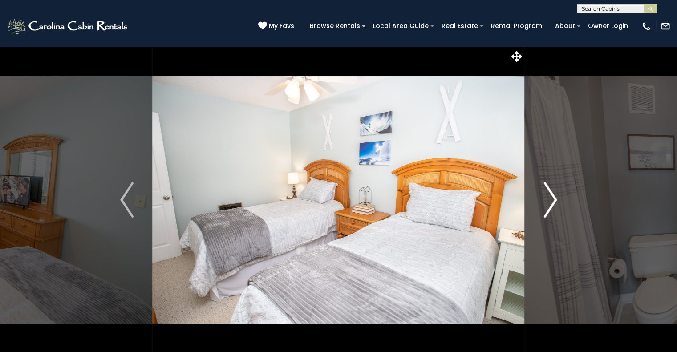
click at [537, 194] on button "Next" at bounding box center [549, 199] width 51 height 307
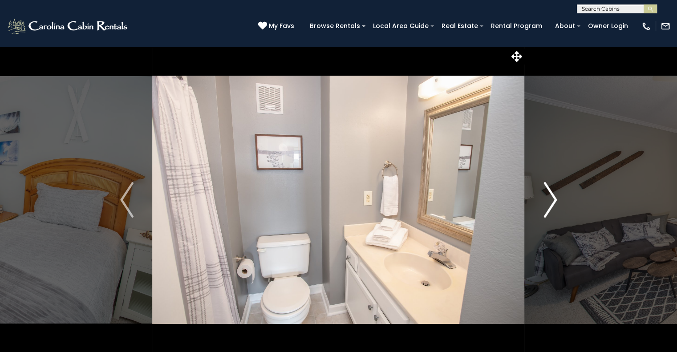
click at [537, 194] on button "Next" at bounding box center [549, 199] width 51 height 307
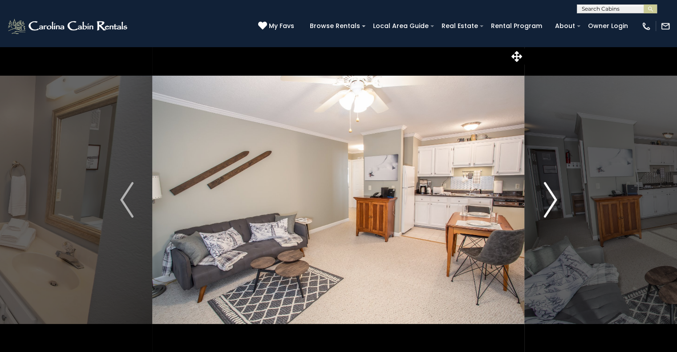
click at [537, 194] on button "Next" at bounding box center [549, 199] width 51 height 307
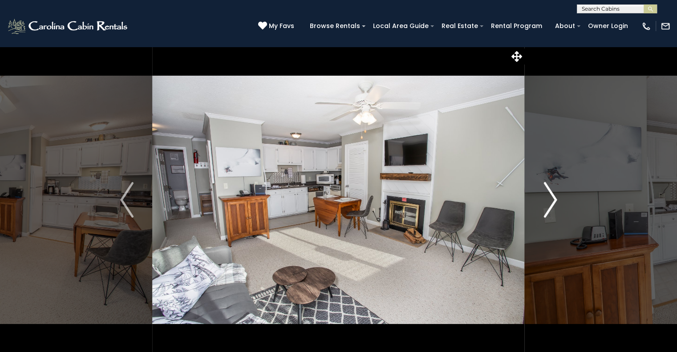
click at [537, 194] on button "Next" at bounding box center [549, 199] width 51 height 307
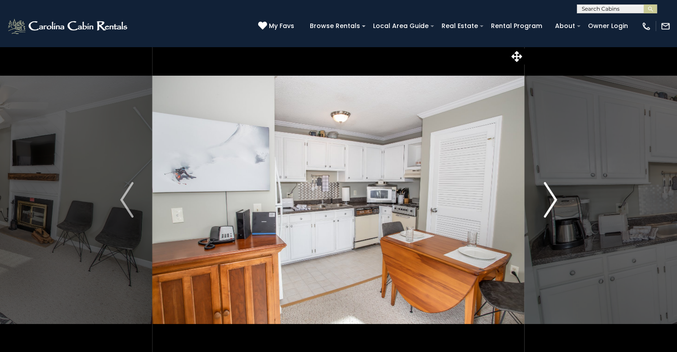
click at [537, 194] on button "Next" at bounding box center [549, 199] width 51 height 307
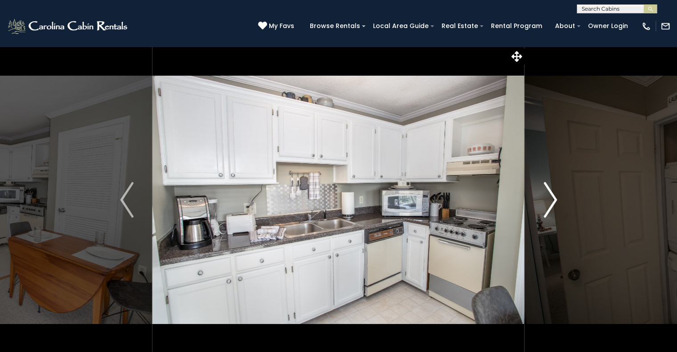
click at [537, 194] on button "Next" at bounding box center [549, 199] width 51 height 307
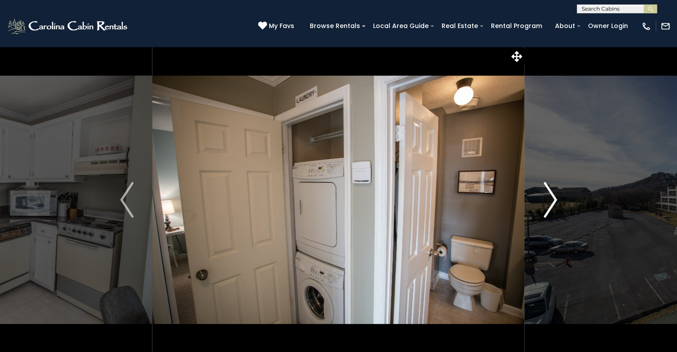
click at [537, 194] on button "Next" at bounding box center [549, 199] width 51 height 307
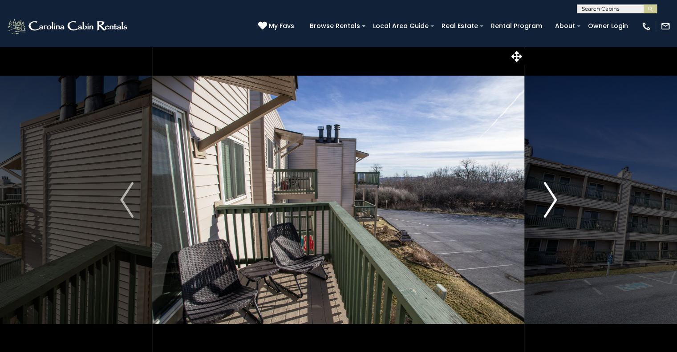
click at [537, 194] on button "Next" at bounding box center [549, 199] width 51 height 307
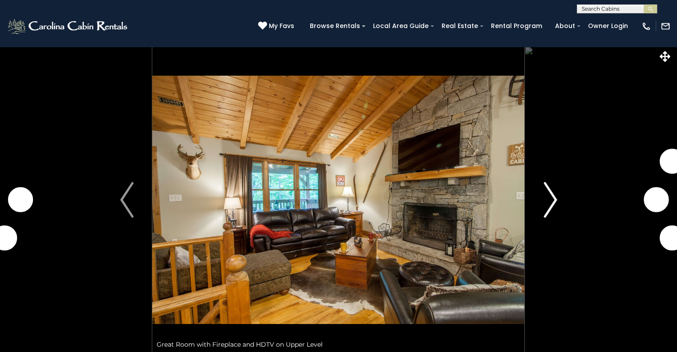
click at [543, 200] on img "Next" at bounding box center [549, 200] width 13 height 36
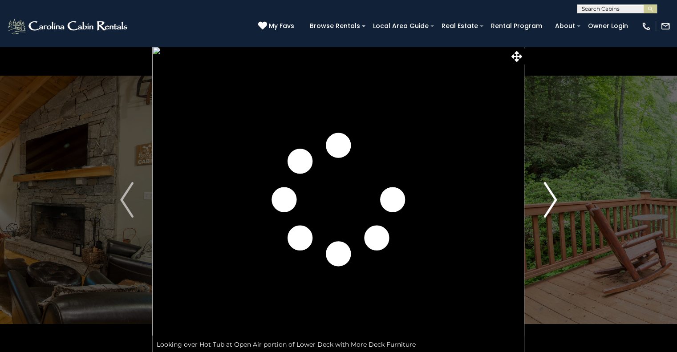
click at [543, 200] on img "Next" at bounding box center [549, 200] width 13 height 36
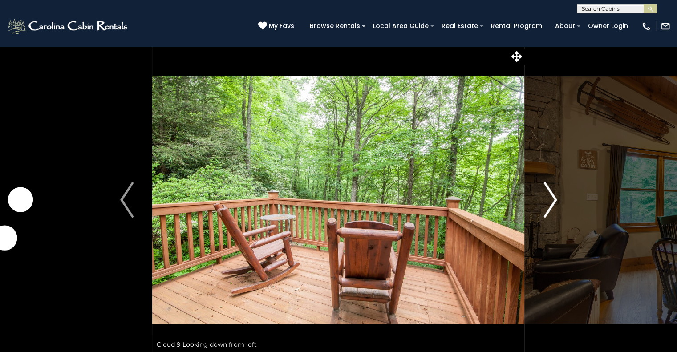
click at [543, 200] on img "Next" at bounding box center [549, 200] width 13 height 36
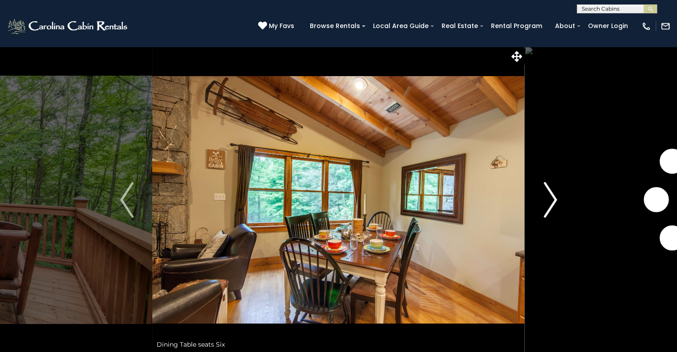
click at [543, 200] on img "Next" at bounding box center [549, 200] width 13 height 36
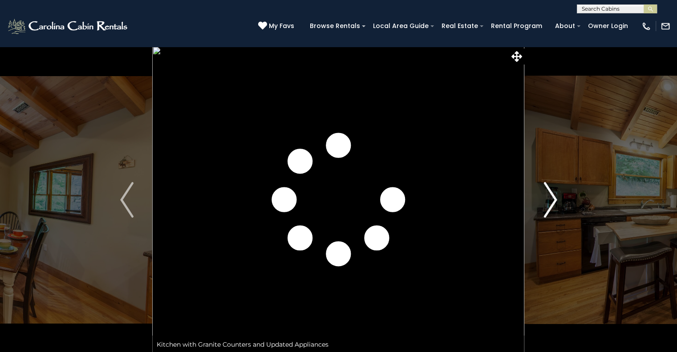
click at [543, 200] on img "Next" at bounding box center [549, 200] width 13 height 36
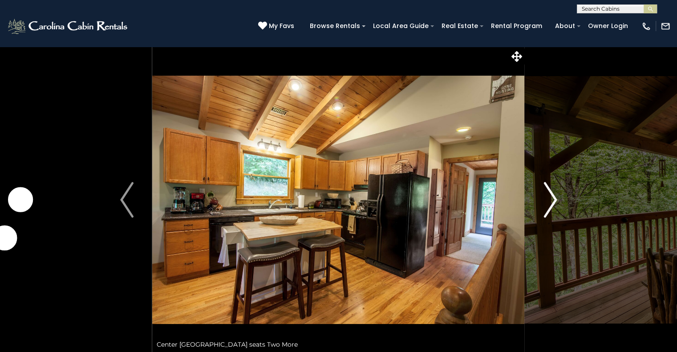
click at [543, 200] on img "Next" at bounding box center [549, 200] width 13 height 36
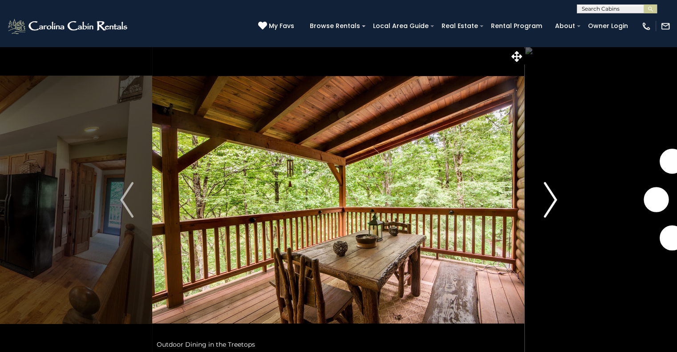
click at [543, 200] on img "Next" at bounding box center [549, 200] width 13 height 36
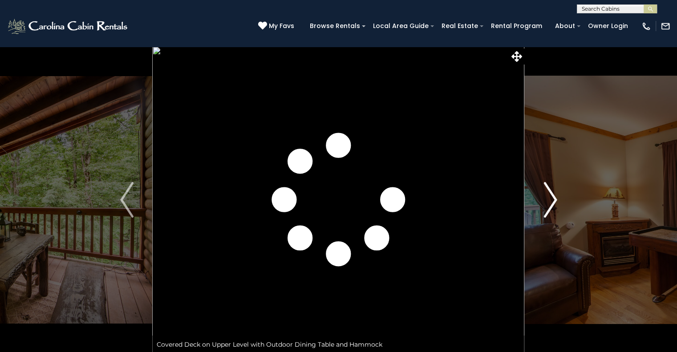
click at [543, 200] on img "Next" at bounding box center [549, 200] width 13 height 36
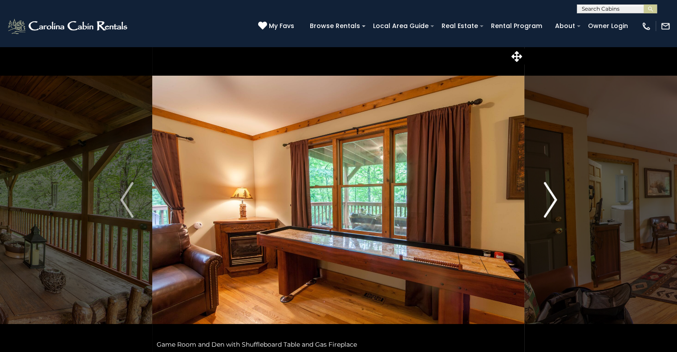
click at [543, 200] on img "Next" at bounding box center [549, 200] width 13 height 36
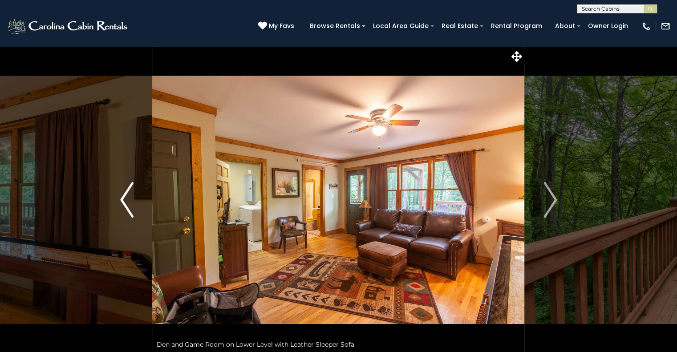
click at [131, 191] on img "Previous" at bounding box center [126, 200] width 13 height 36
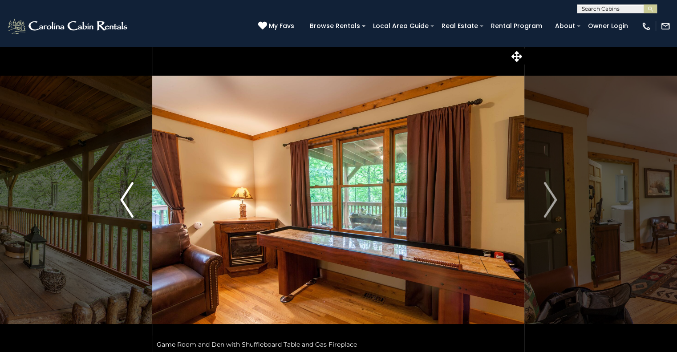
click at [131, 191] on img "Previous" at bounding box center [126, 200] width 13 height 36
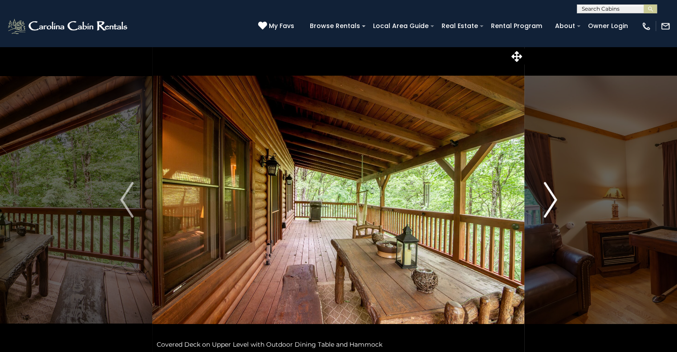
click at [536, 201] on button "Next" at bounding box center [549, 199] width 51 height 307
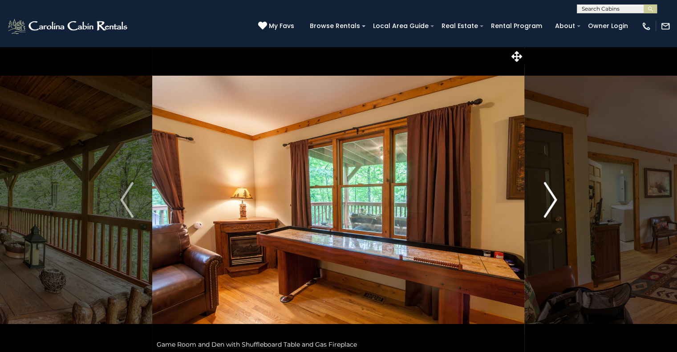
click at [540, 199] on button "Next" at bounding box center [549, 199] width 51 height 307
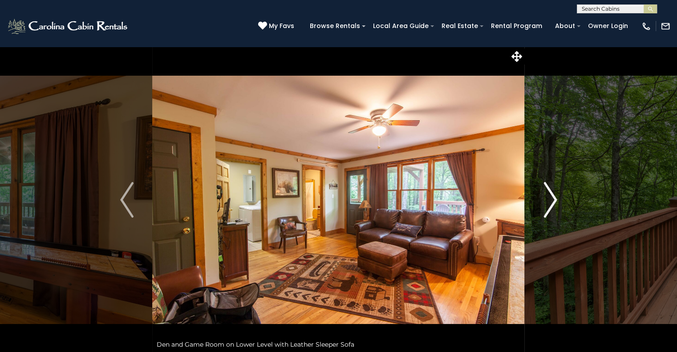
click at [540, 199] on button "Next" at bounding box center [549, 199] width 51 height 307
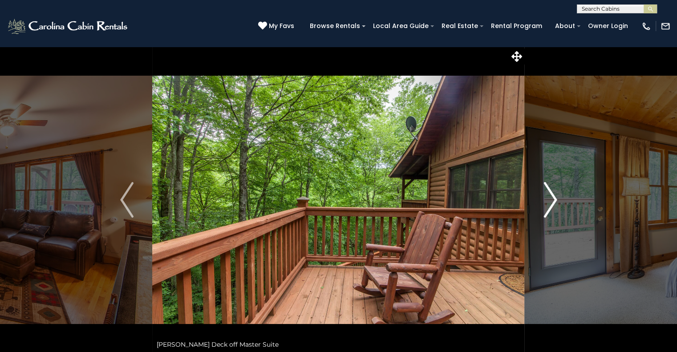
click at [541, 199] on button "Next" at bounding box center [549, 199] width 51 height 307
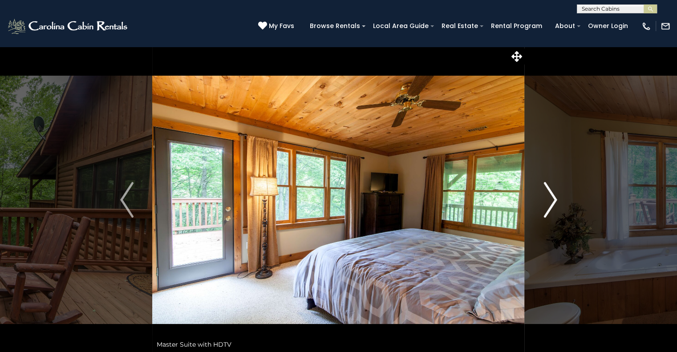
click at [542, 199] on button "Next" at bounding box center [549, 199] width 51 height 307
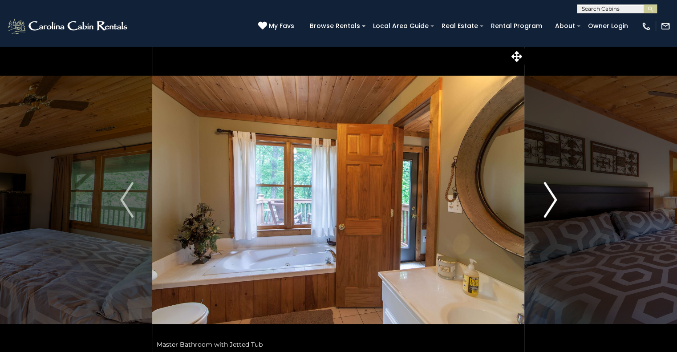
click at [542, 199] on button "Next" at bounding box center [549, 199] width 51 height 307
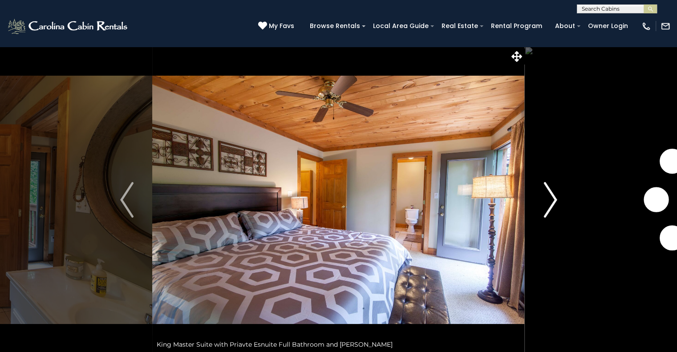
click at [542, 199] on button "Next" at bounding box center [549, 199] width 51 height 307
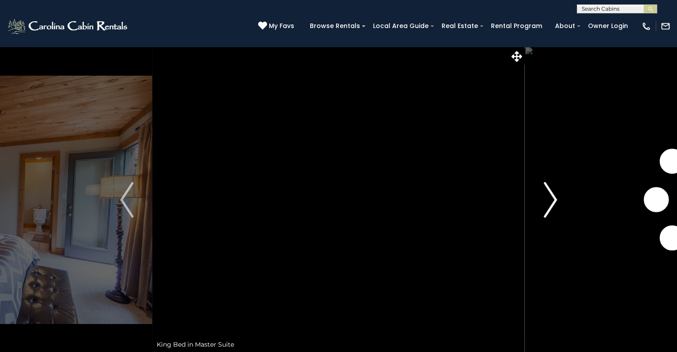
click at [542, 199] on button "Next" at bounding box center [549, 199] width 51 height 307
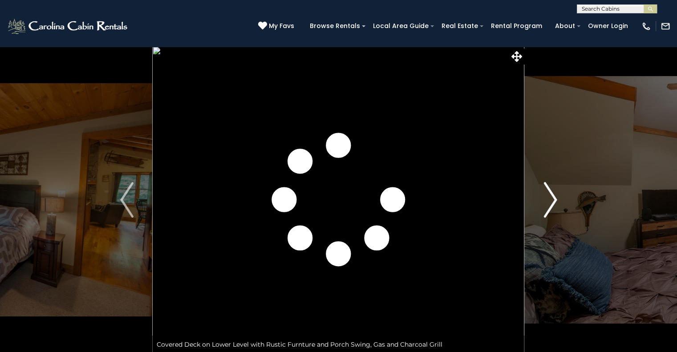
click at [542, 199] on button "Next" at bounding box center [549, 199] width 51 height 307
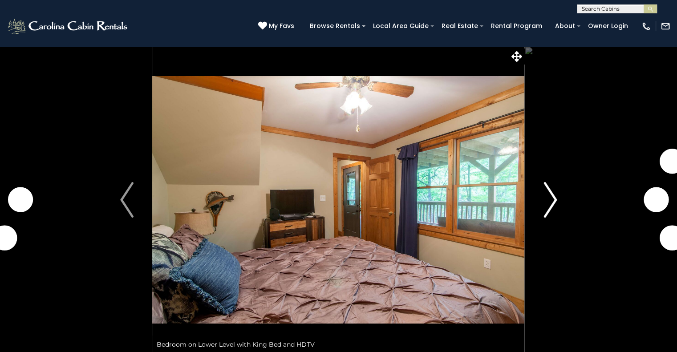
click at [542, 199] on button "Next" at bounding box center [549, 199] width 51 height 307
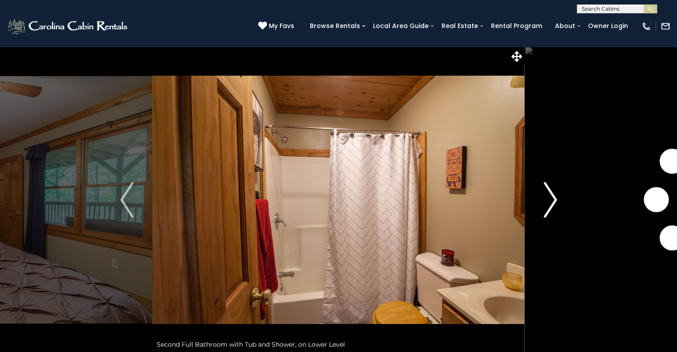
click at [542, 199] on button "Next" at bounding box center [549, 199] width 51 height 307
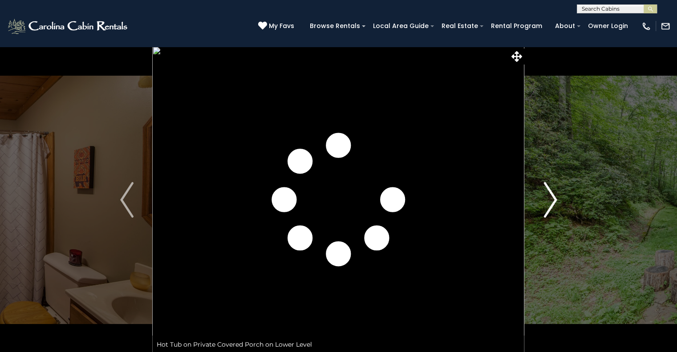
click at [542, 199] on button "Next" at bounding box center [549, 199] width 51 height 307
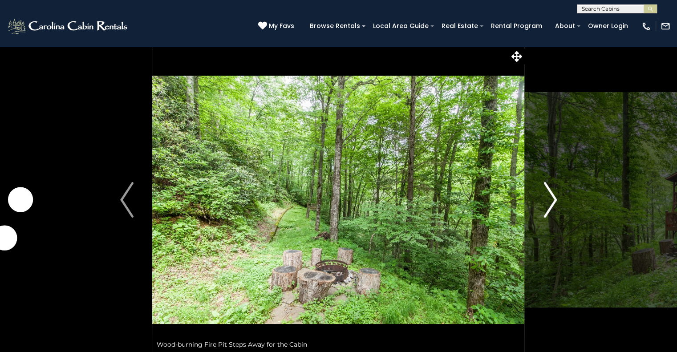
click at [542, 199] on button "Next" at bounding box center [549, 199] width 51 height 307
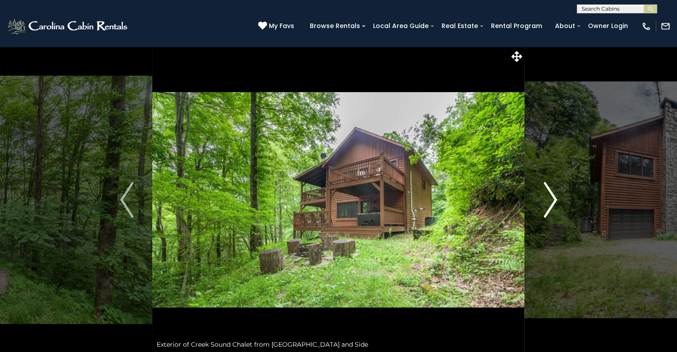
click at [542, 199] on button "Next" at bounding box center [549, 199] width 51 height 307
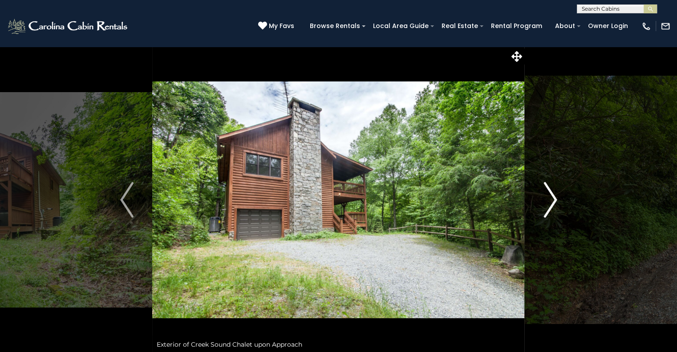
click at [542, 199] on button "Next" at bounding box center [549, 199] width 51 height 307
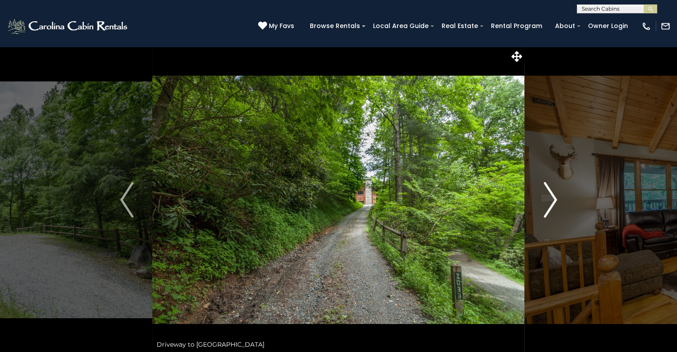
click at [542, 199] on button "Next" at bounding box center [549, 199] width 51 height 307
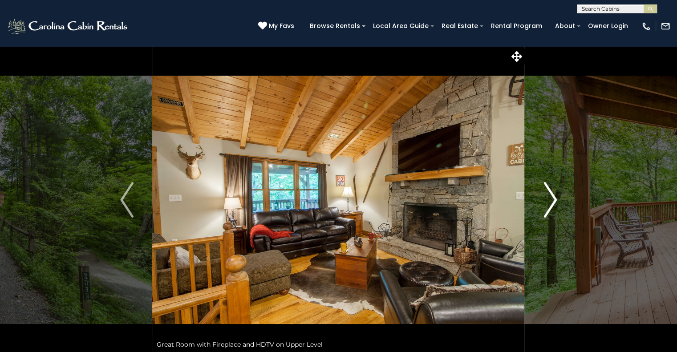
click at [542, 199] on button "Next" at bounding box center [549, 199] width 51 height 307
